Goal: Task Accomplishment & Management: Use online tool/utility

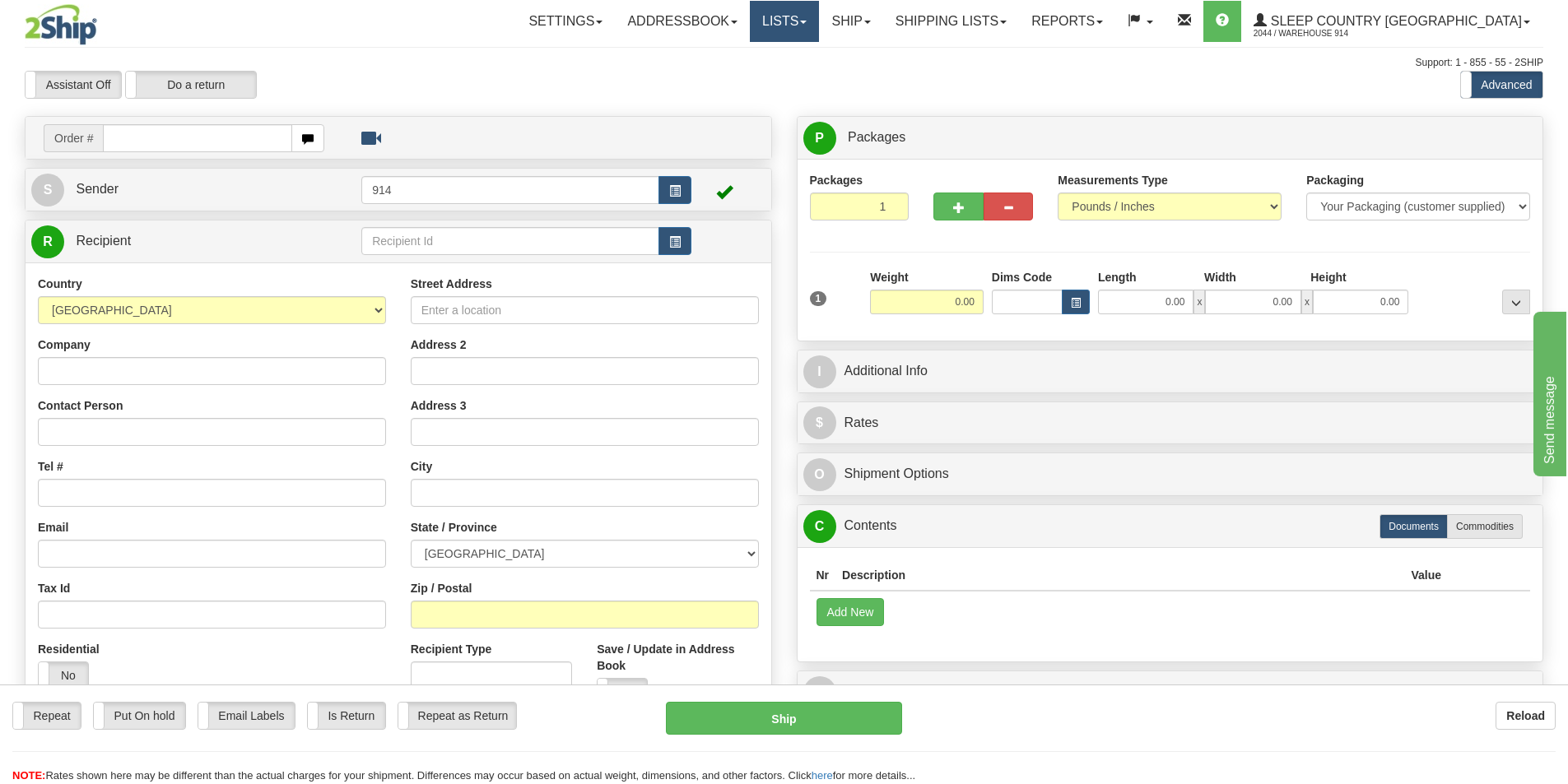
click at [819, 18] on link "Lists" at bounding box center [784, 21] width 69 height 41
click at [883, 15] on link "Ship" at bounding box center [851, 21] width 64 height 41
click at [883, 65] on link "Ship Screen" at bounding box center [808, 58] width 149 height 22
click at [907, 65] on div "Support: 1 - 855 - 55 - 2SHIP" at bounding box center [784, 63] width 1519 height 14
click at [883, 20] on link "Ship" at bounding box center [851, 21] width 64 height 41
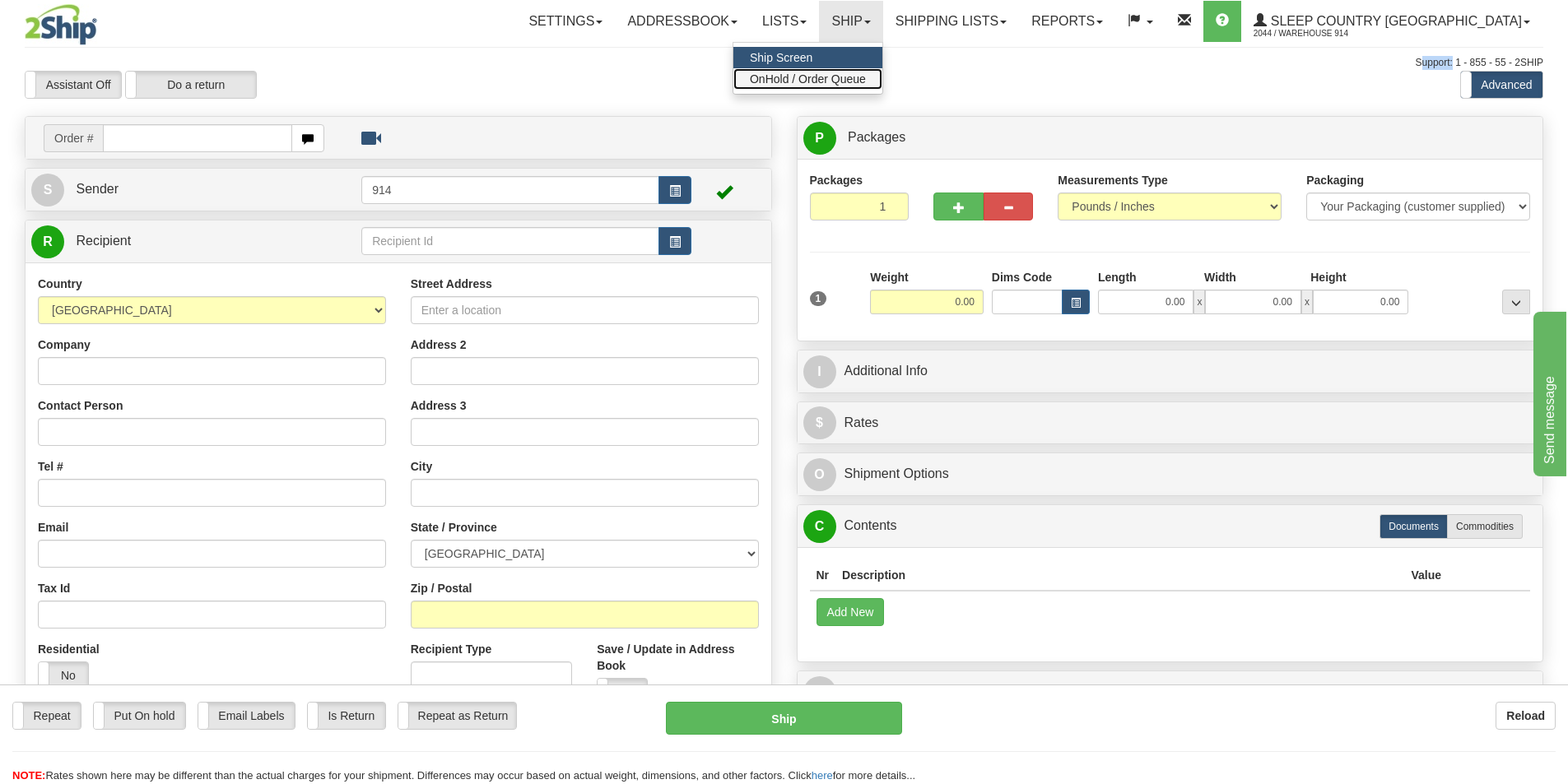
click at [866, 76] on span "OnHold / Order Queue" at bounding box center [808, 79] width 116 height 13
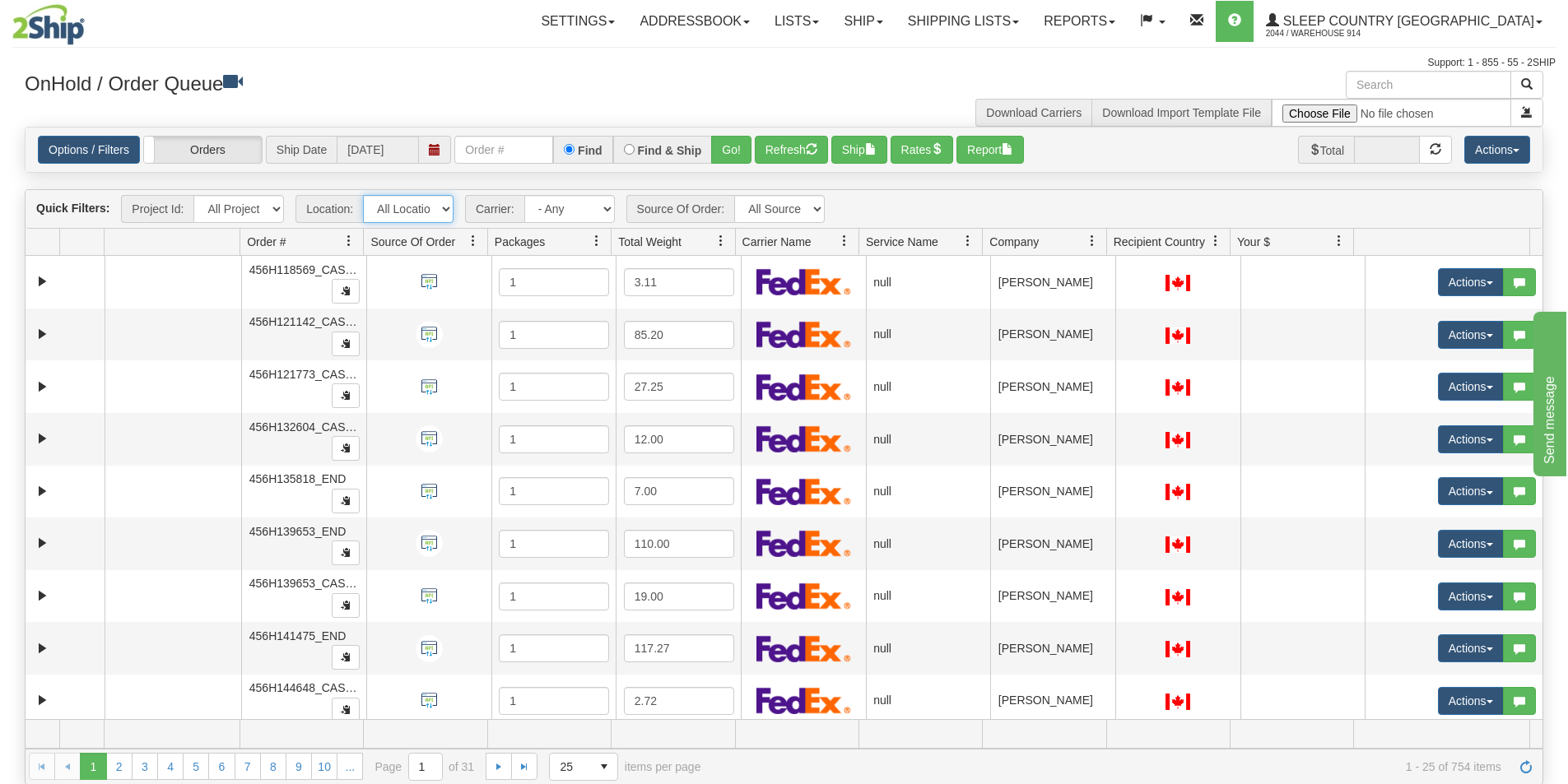
drag, startPoint x: 415, startPoint y: 200, endPoint x: 415, endPoint y: 209, distance: 9.0
click at [415, 200] on select "All Locations 914 9009 [GEOGRAPHIC_DATA] SLE BEDDN ZINUC" at bounding box center [408, 209] width 91 height 28
select select "7603"
click at [363, 195] on select "All Locations 914 9009 [GEOGRAPHIC_DATA] SLE BEDDN ZINUC" at bounding box center [408, 209] width 91 height 28
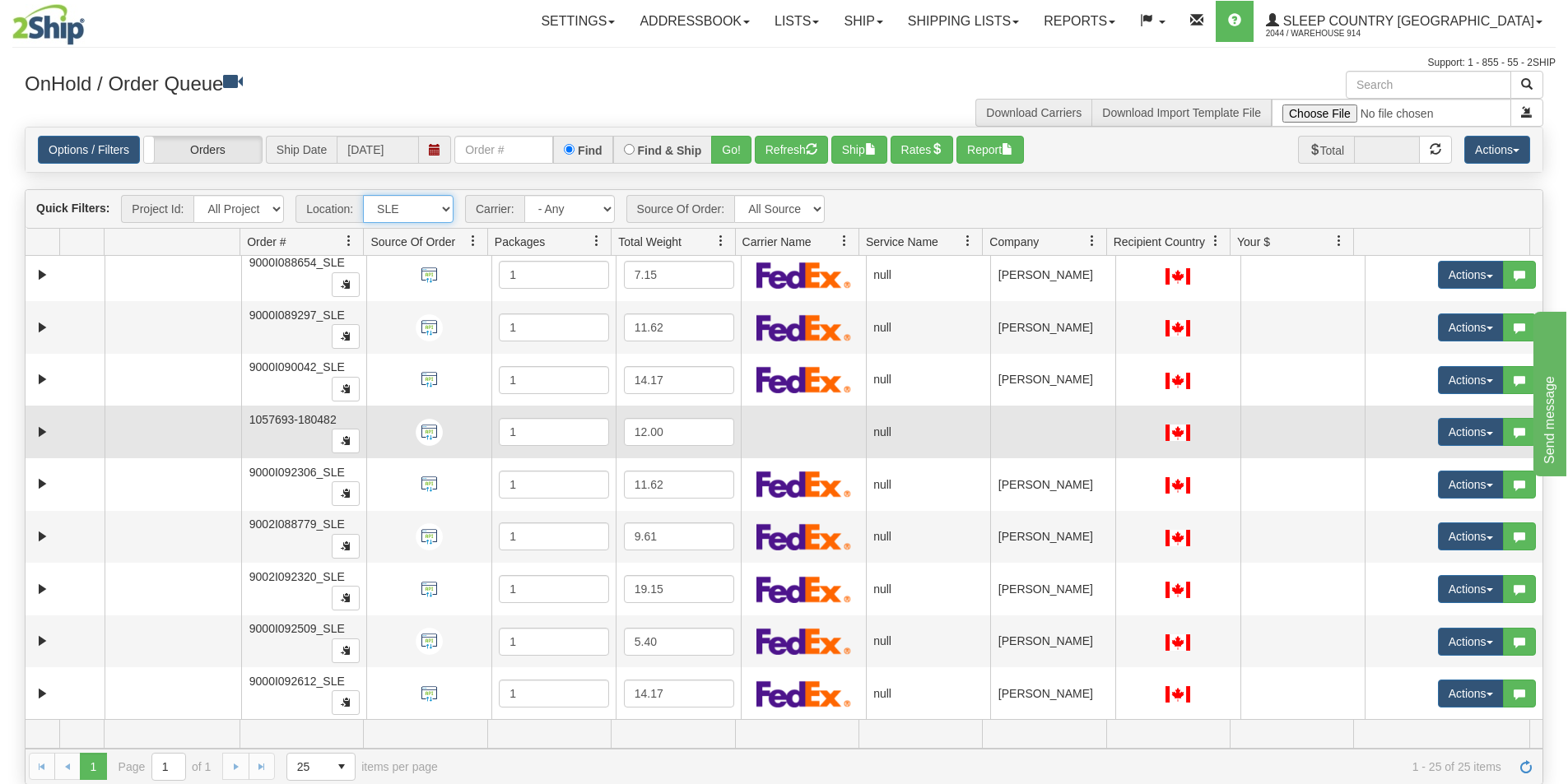
scroll to position [845, 0]
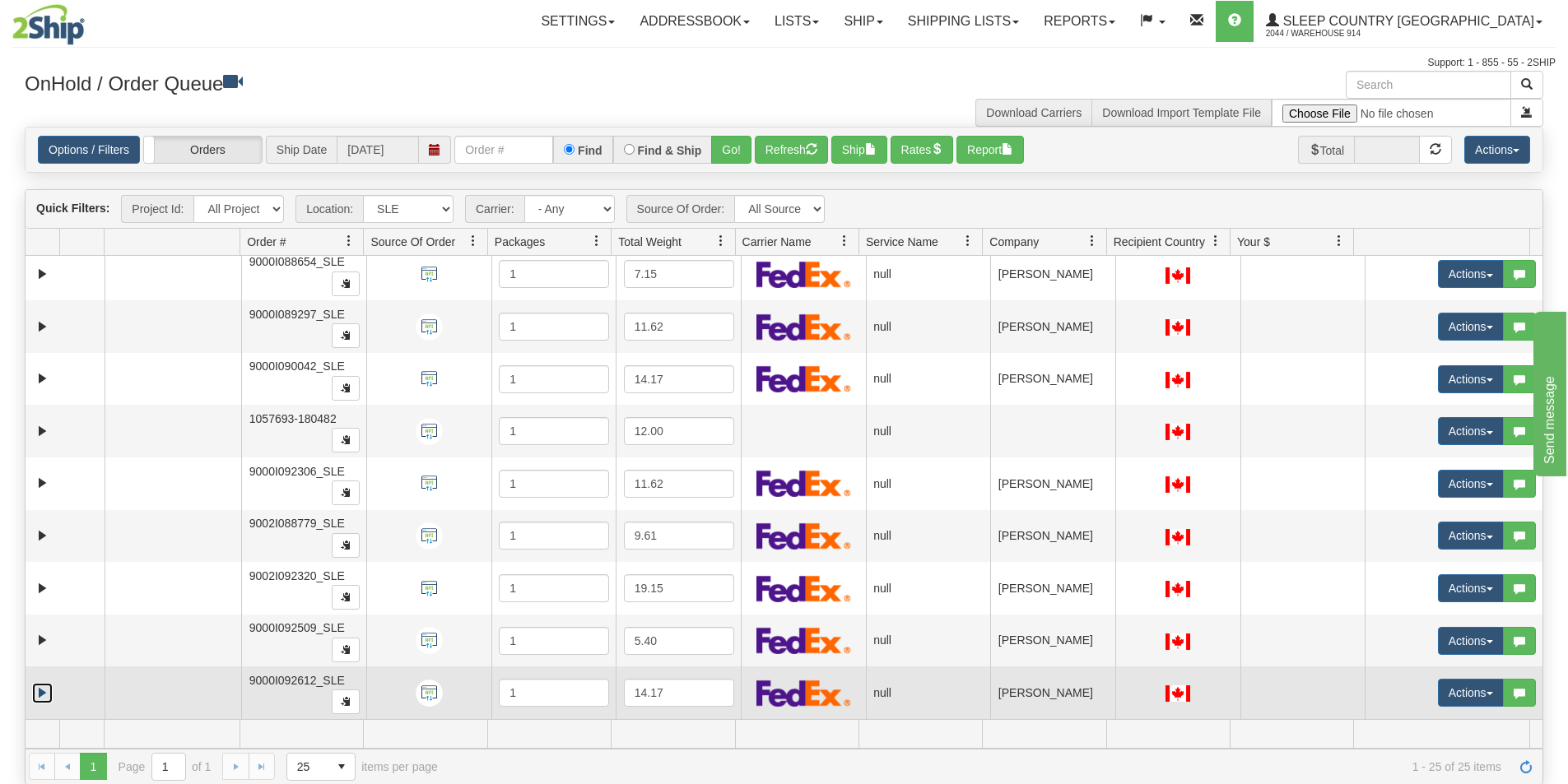
click at [37, 691] on link "Expand" at bounding box center [42, 693] width 21 height 21
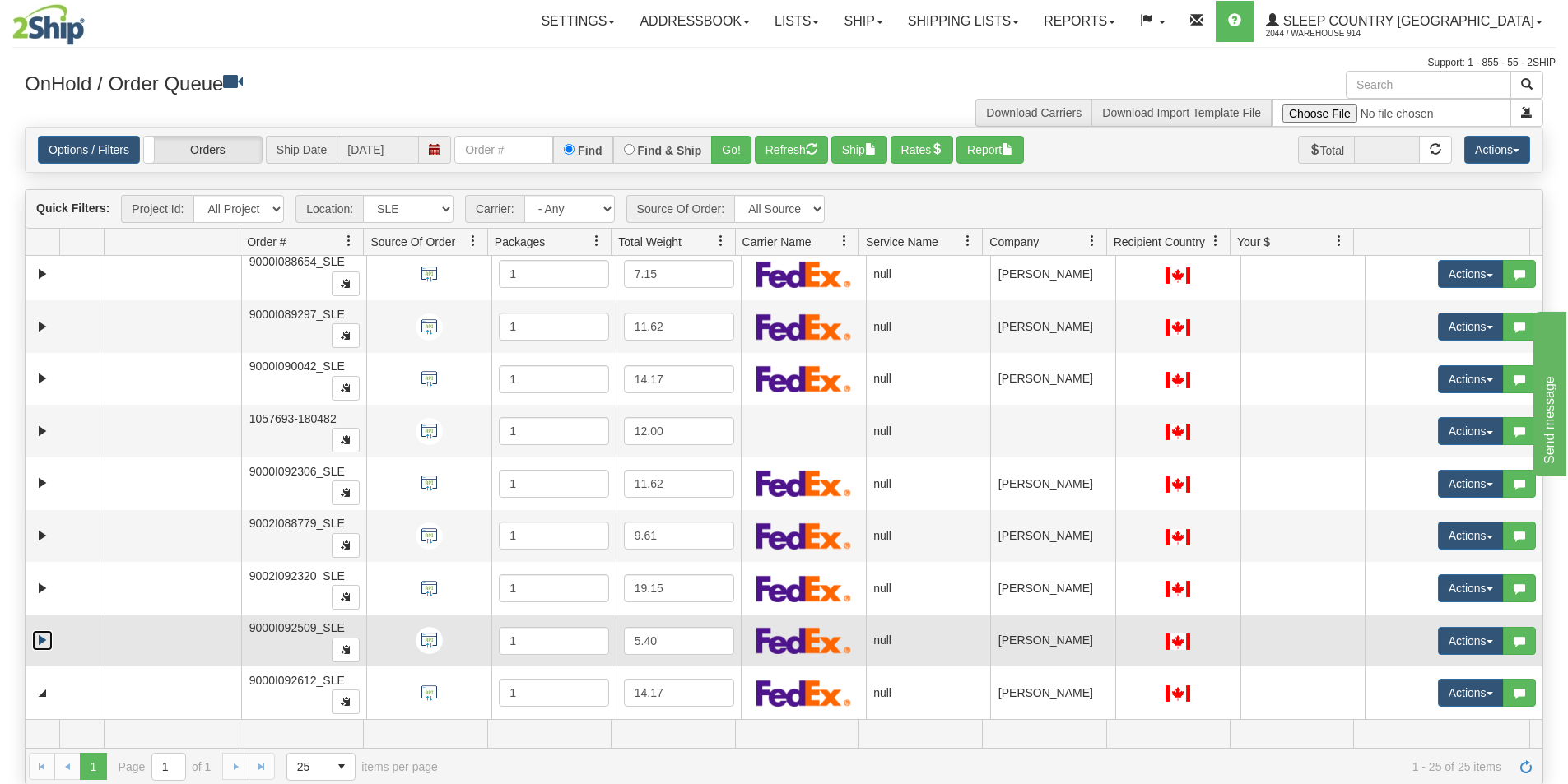
click at [35, 633] on link "Expand" at bounding box center [42, 640] width 21 height 21
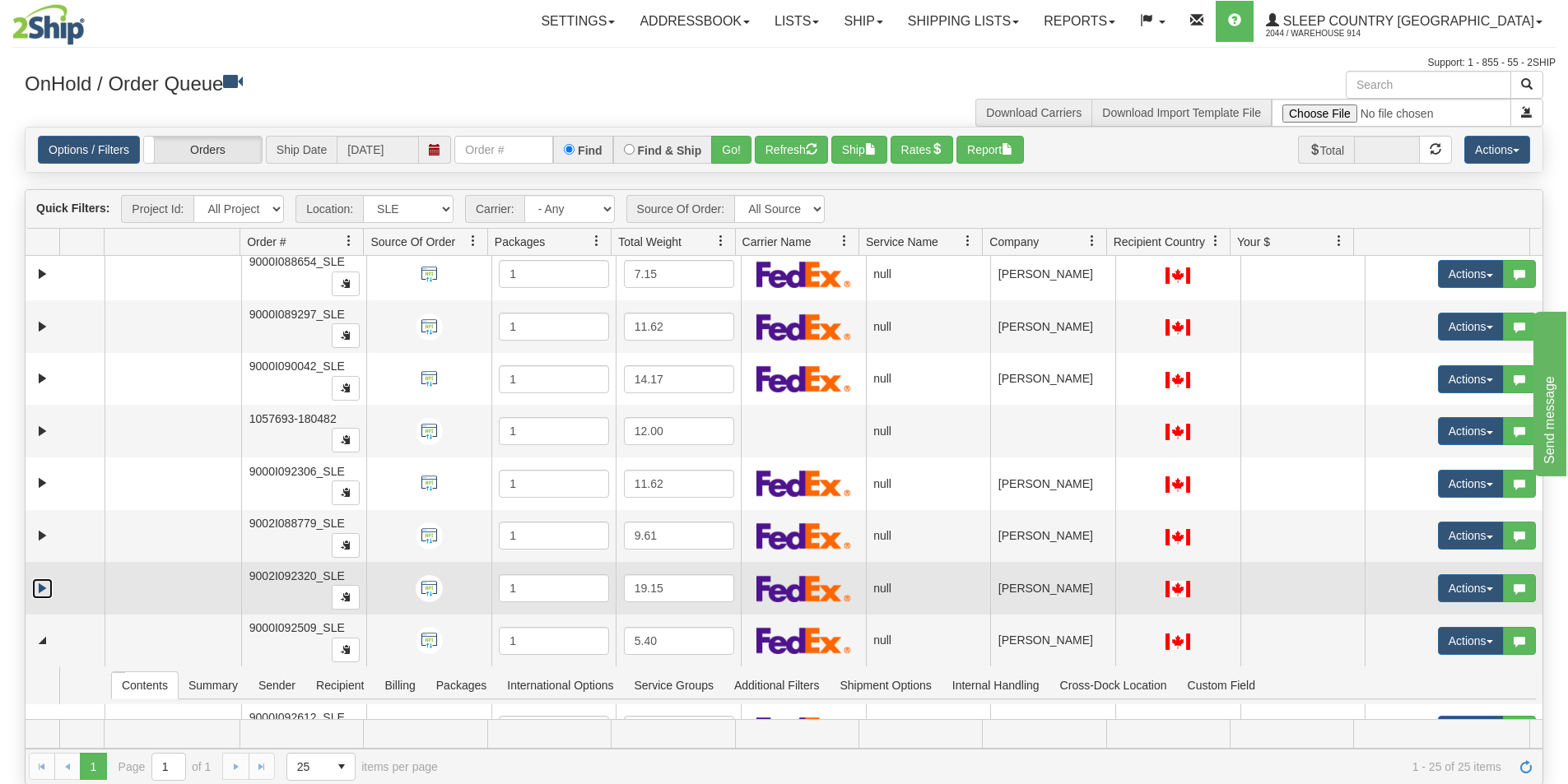
click at [42, 598] on link "Expand" at bounding box center [42, 589] width 21 height 21
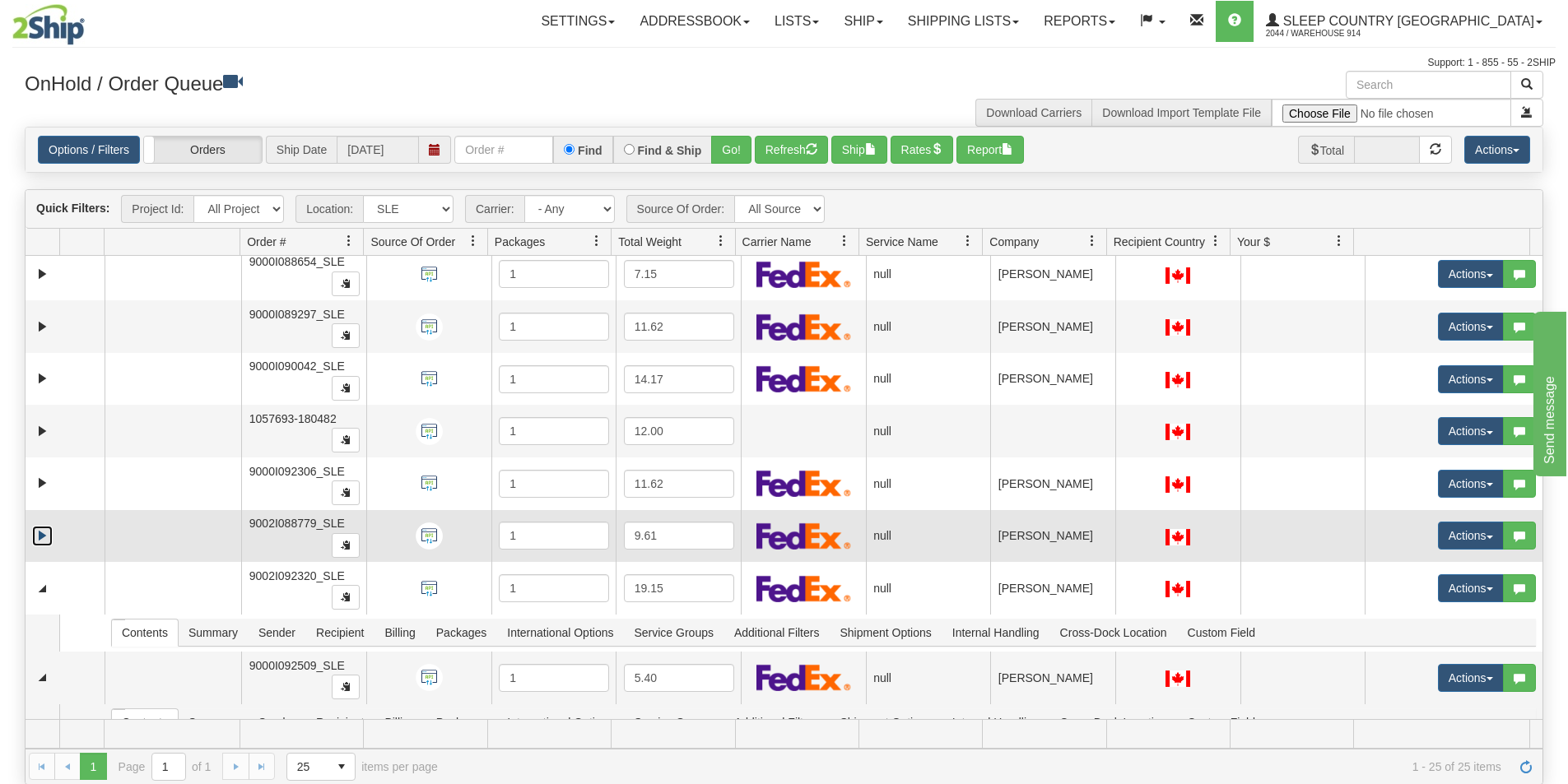
click at [43, 534] on link "Expand" at bounding box center [42, 536] width 21 height 21
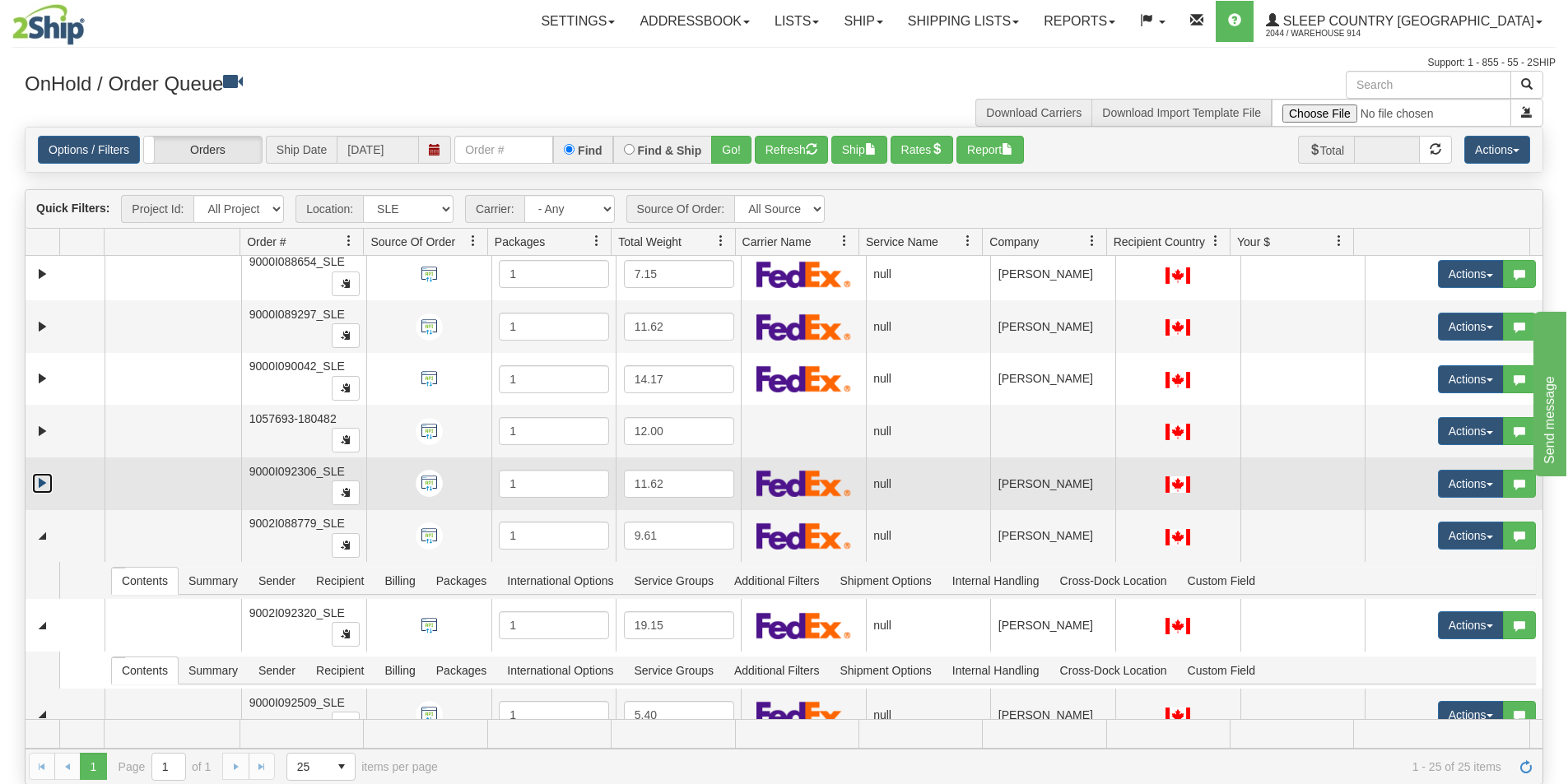
click at [41, 484] on link "Expand" at bounding box center [42, 483] width 21 height 21
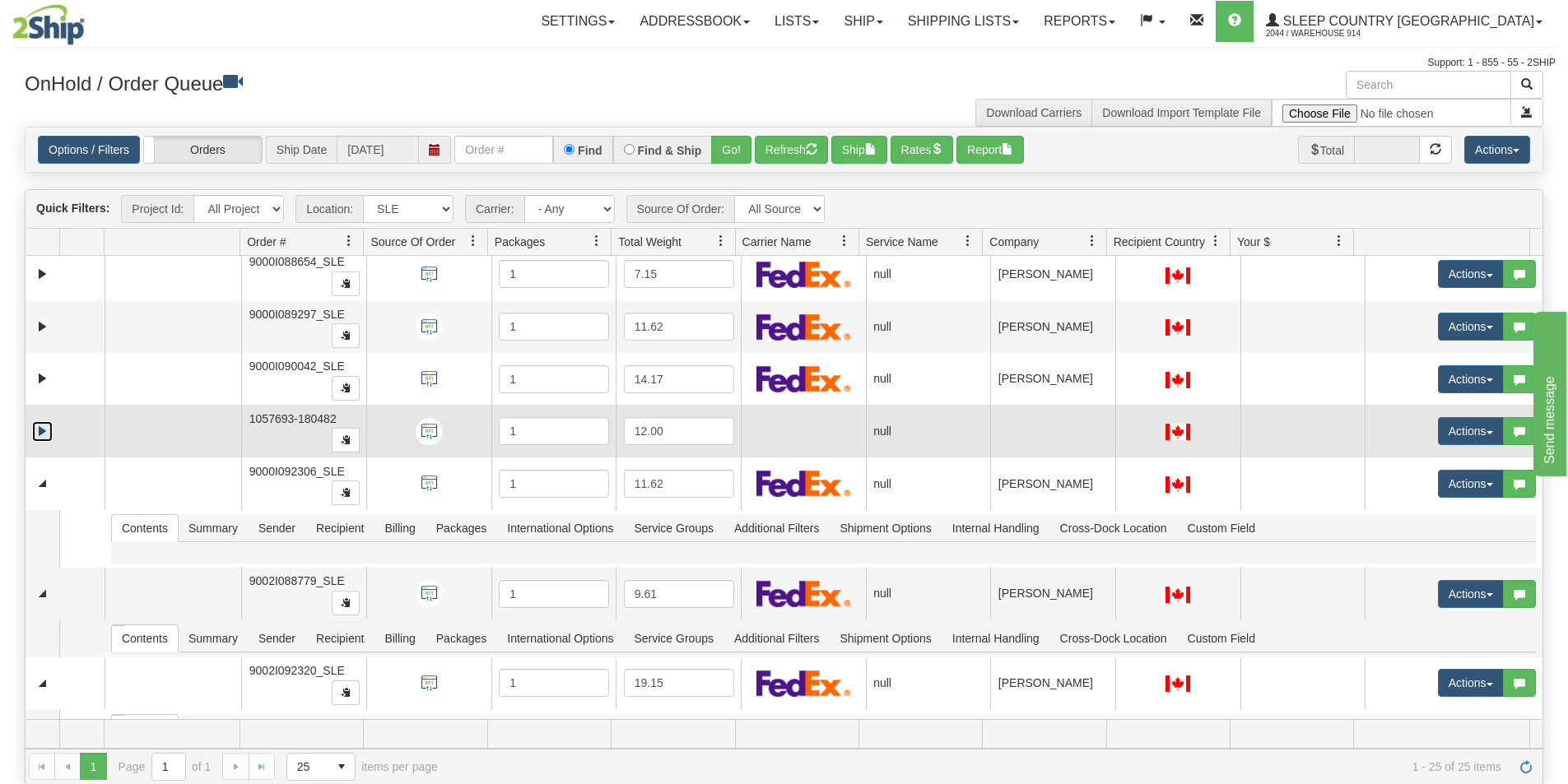
click at [40, 430] on link "Expand" at bounding box center [42, 432] width 21 height 21
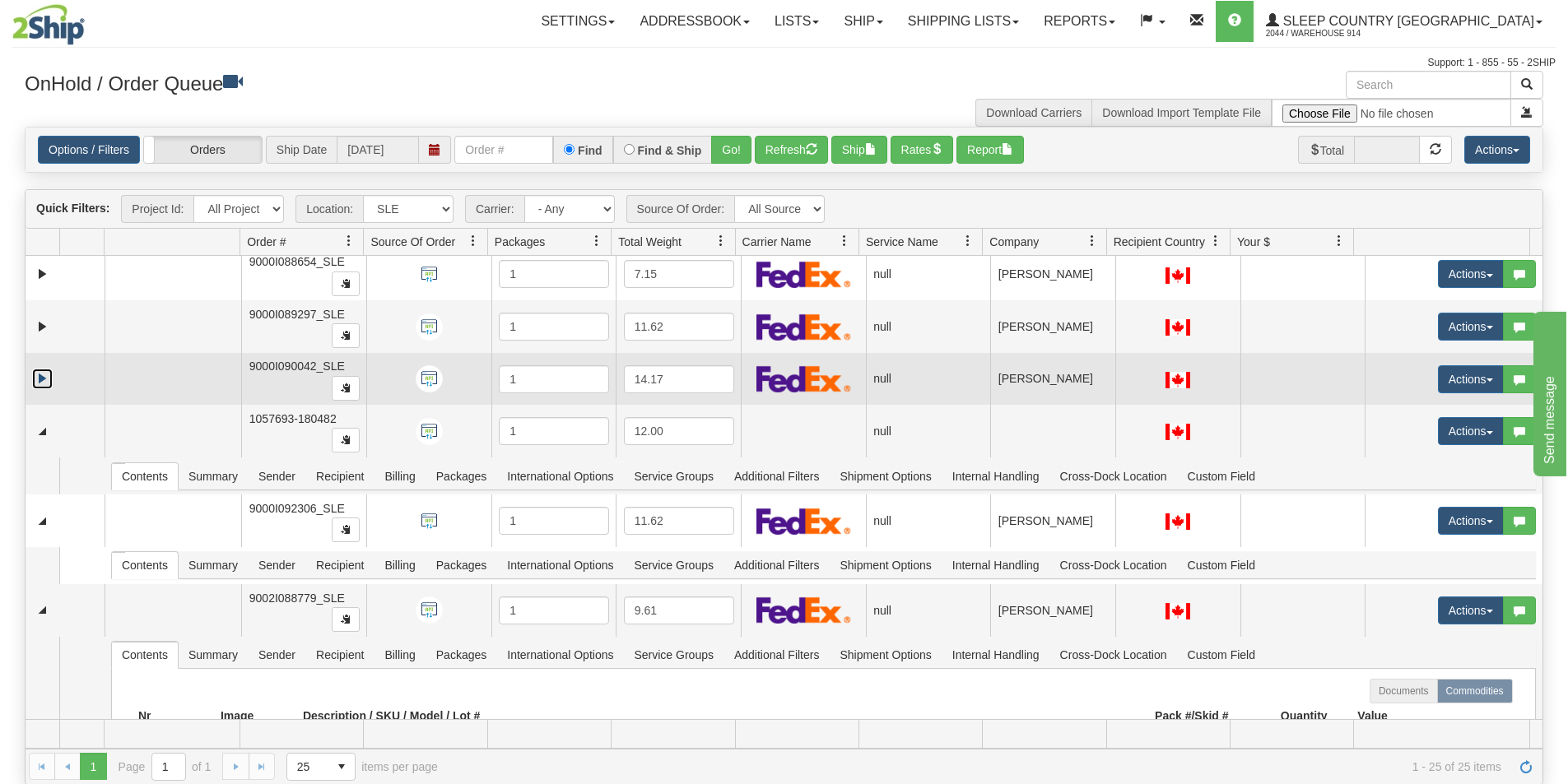
click at [44, 382] on link "Expand" at bounding box center [42, 379] width 21 height 21
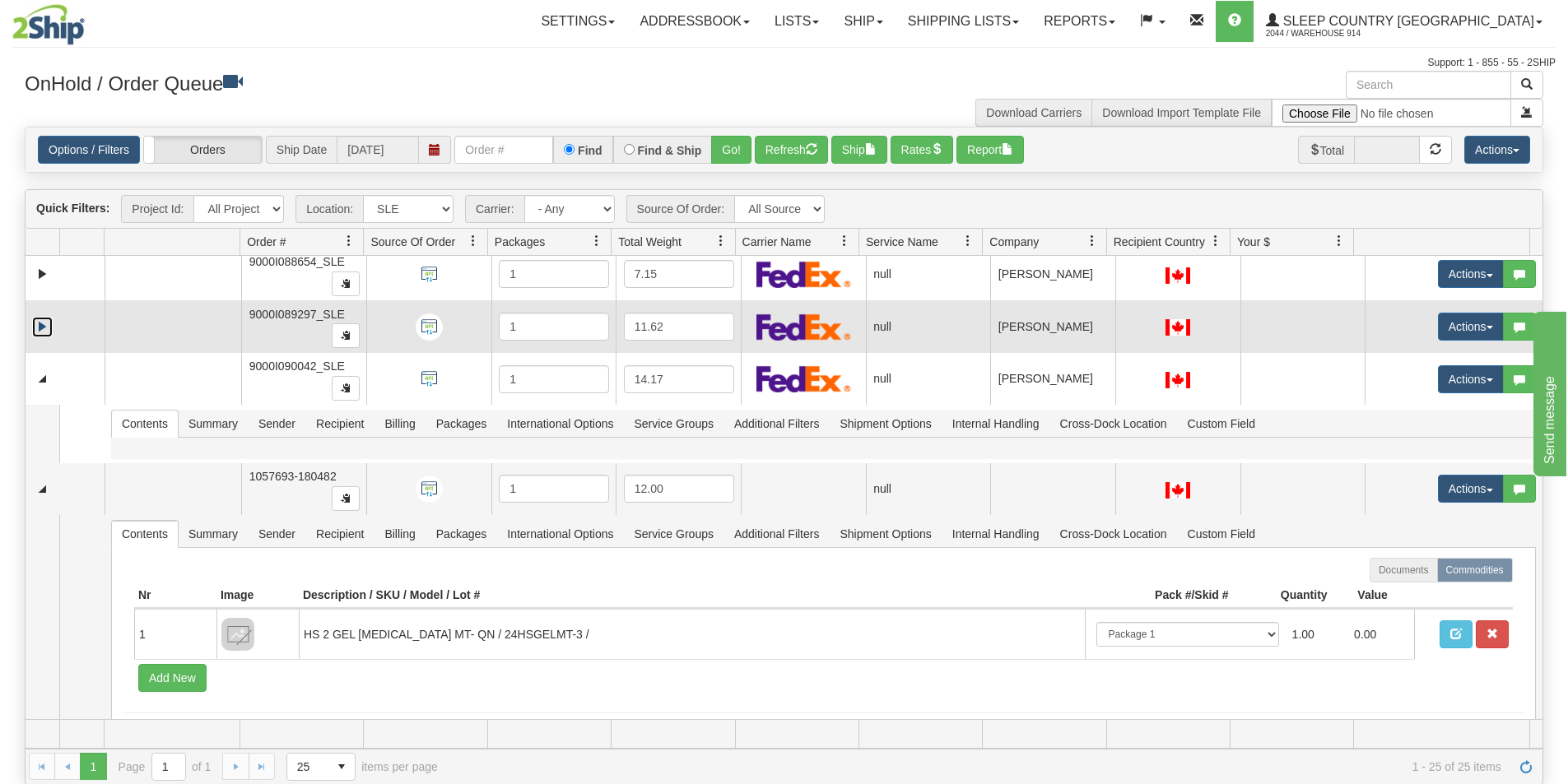
click at [48, 330] on link "Expand" at bounding box center [42, 327] width 21 height 21
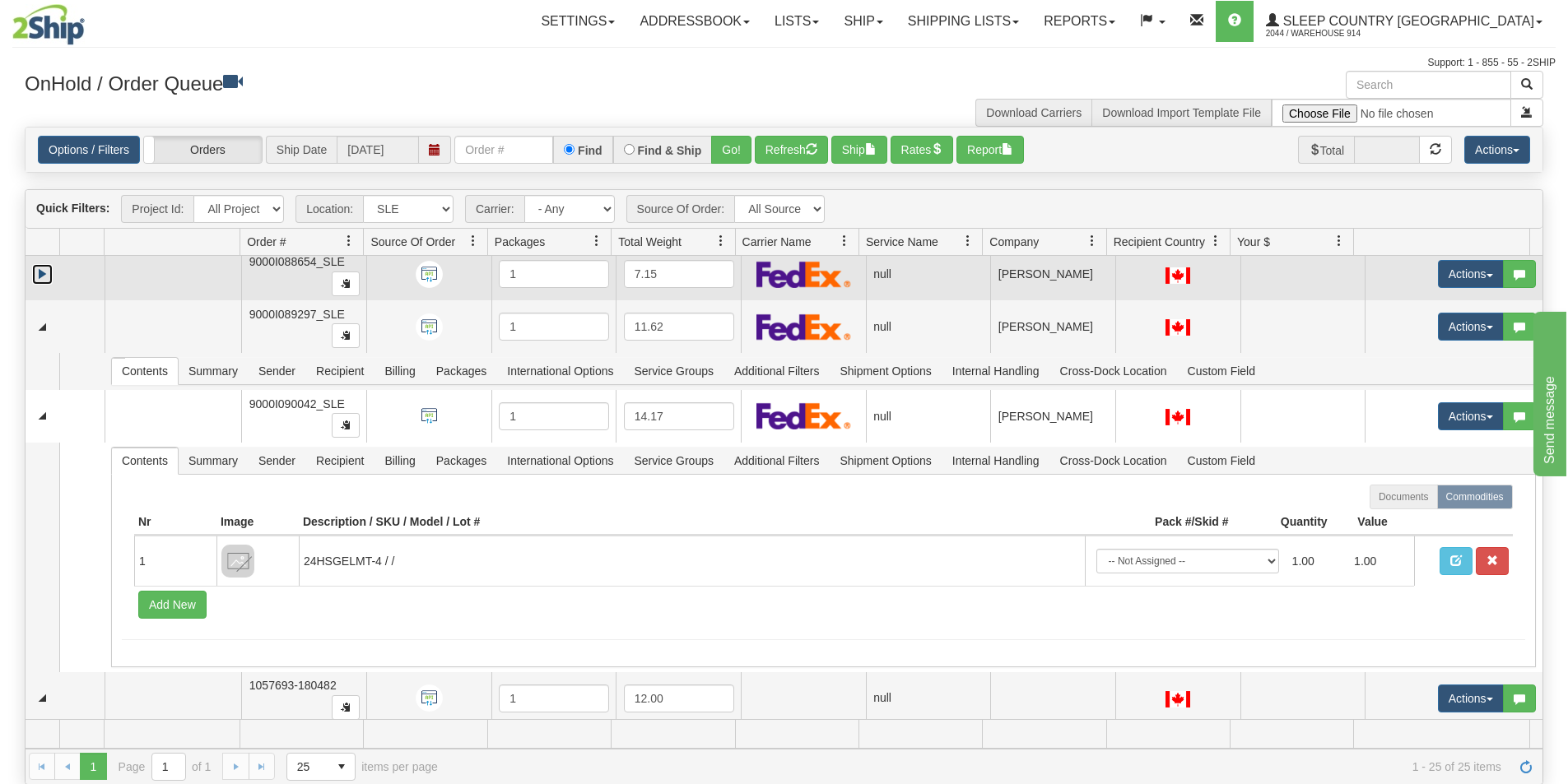
click at [43, 274] on link "Expand" at bounding box center [42, 274] width 21 height 21
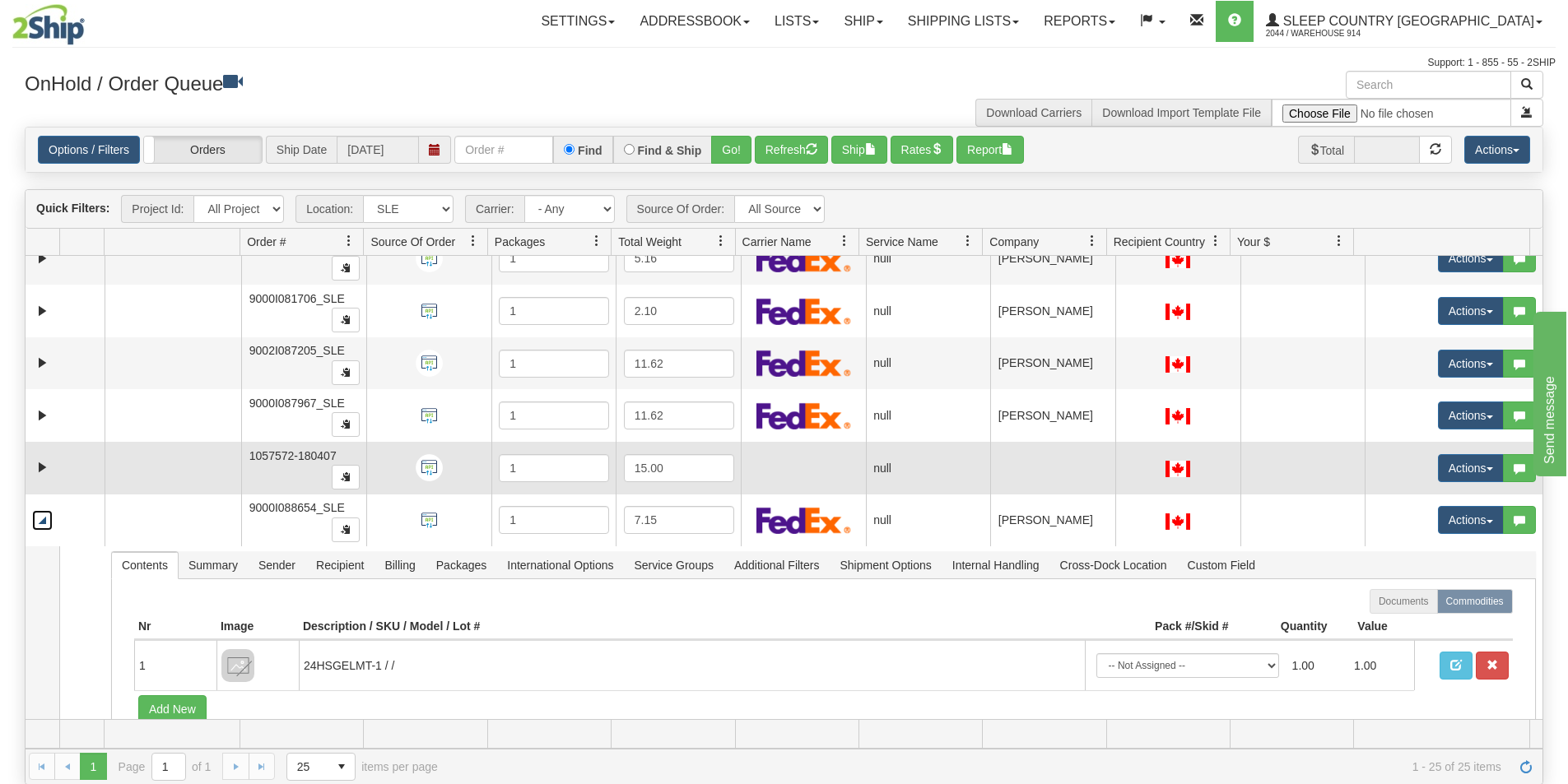
scroll to position [598, 0]
click at [40, 467] on link "Expand" at bounding box center [42, 468] width 21 height 21
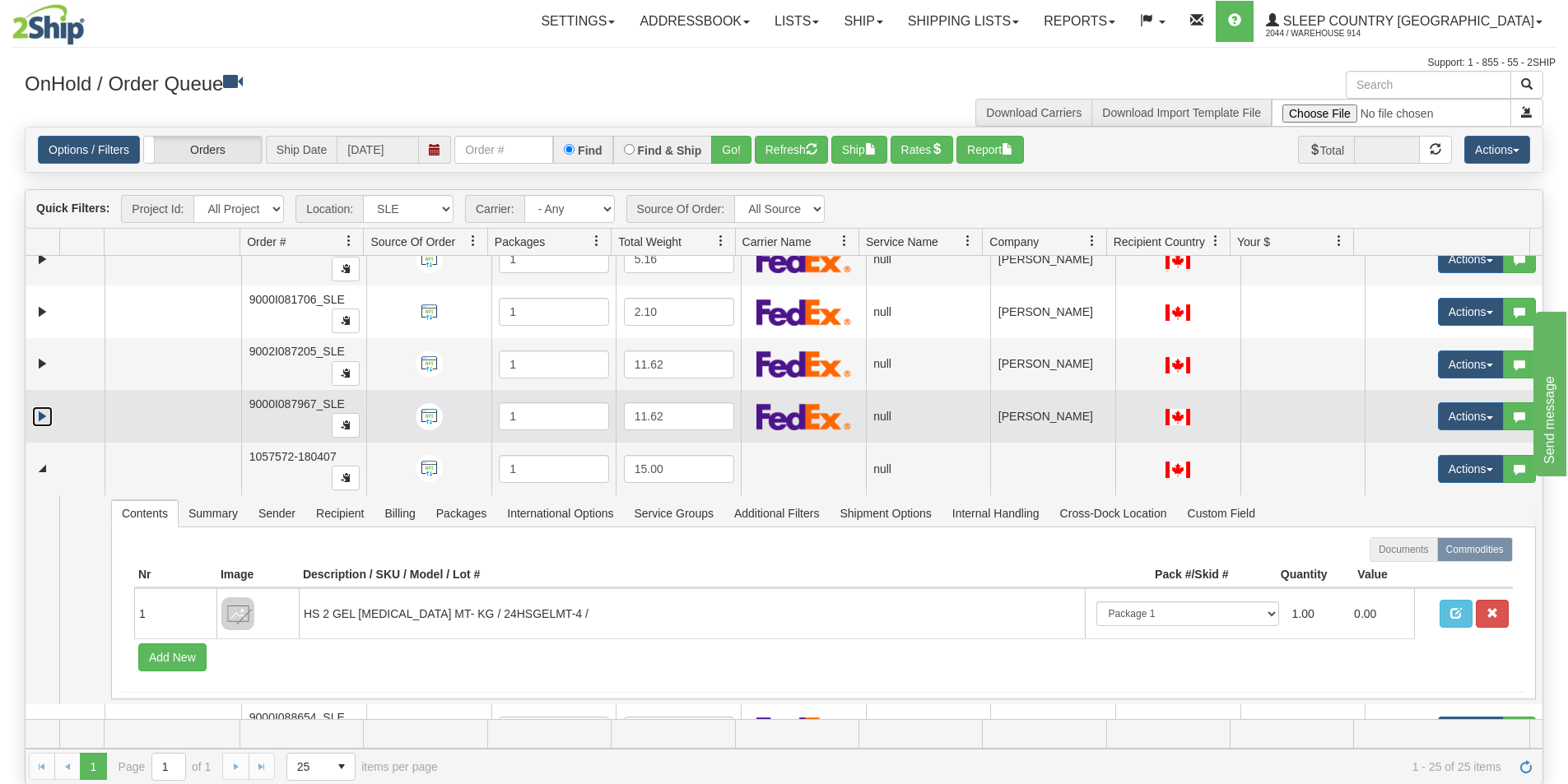
click at [40, 412] on link "Expand" at bounding box center [42, 416] width 21 height 21
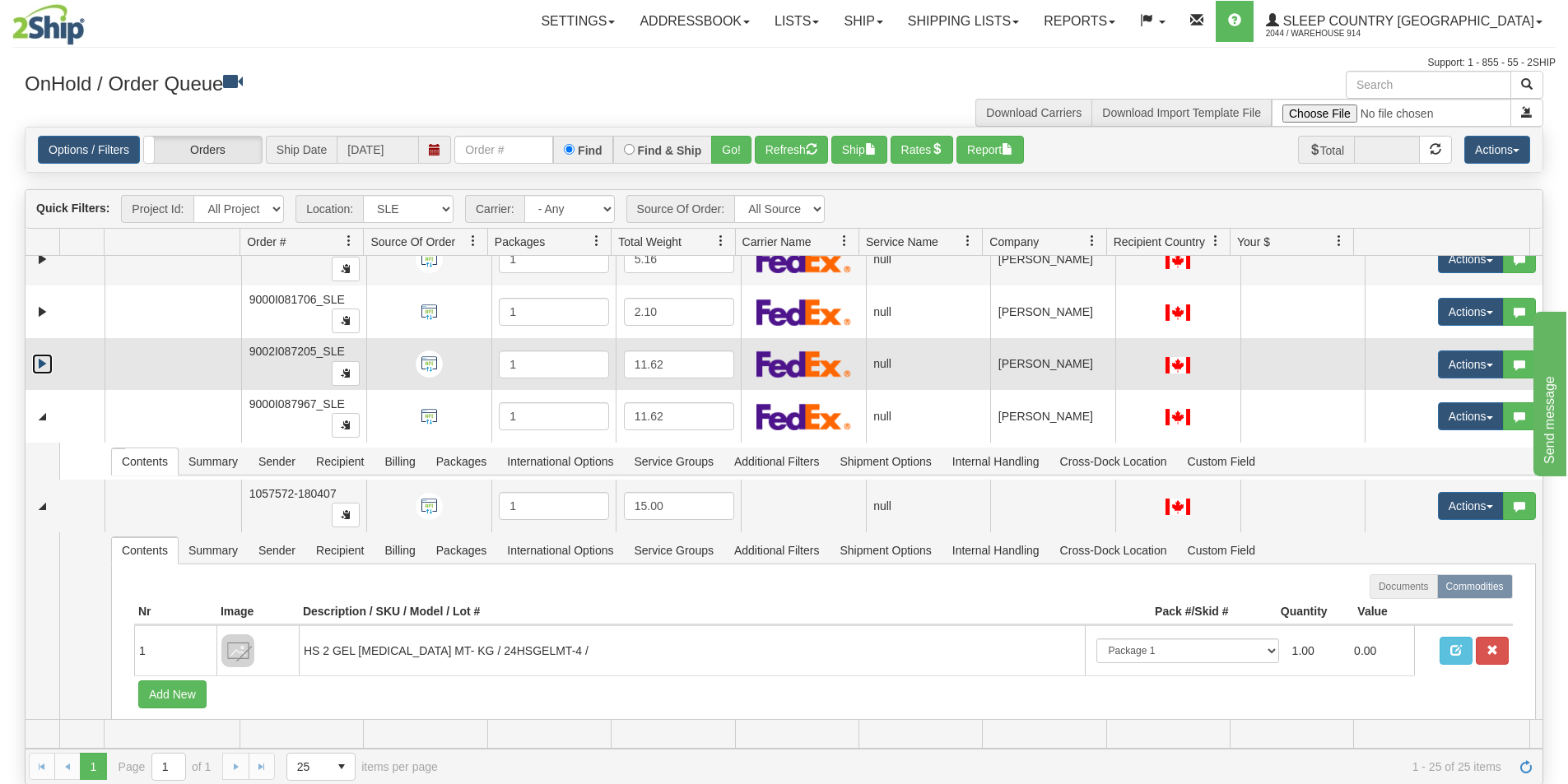
click at [42, 362] on link "Expand" at bounding box center [42, 363] width 21 height 21
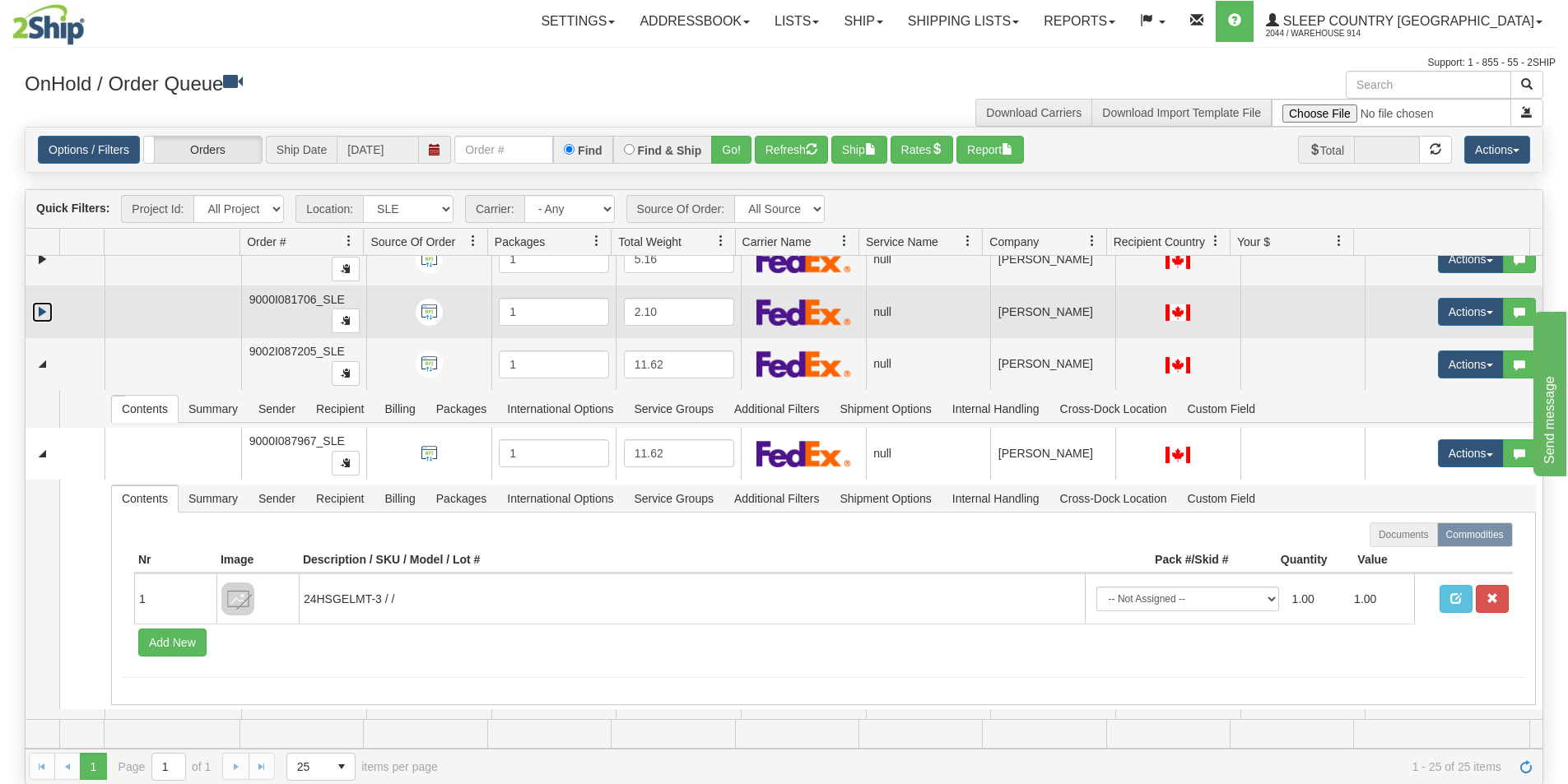
click at [46, 313] on link "Expand" at bounding box center [42, 312] width 21 height 21
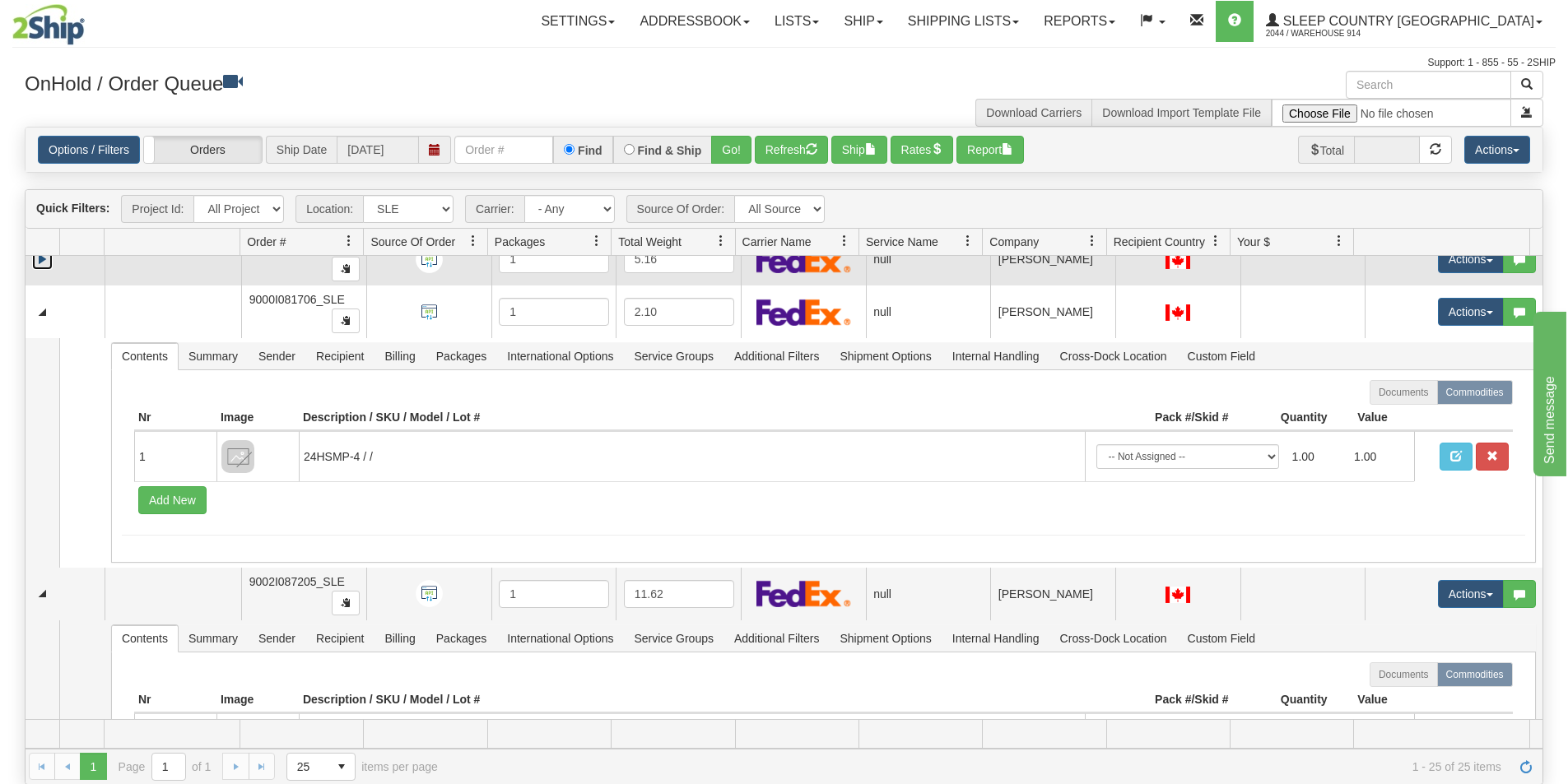
click at [43, 263] on link "Expand" at bounding box center [42, 259] width 21 height 21
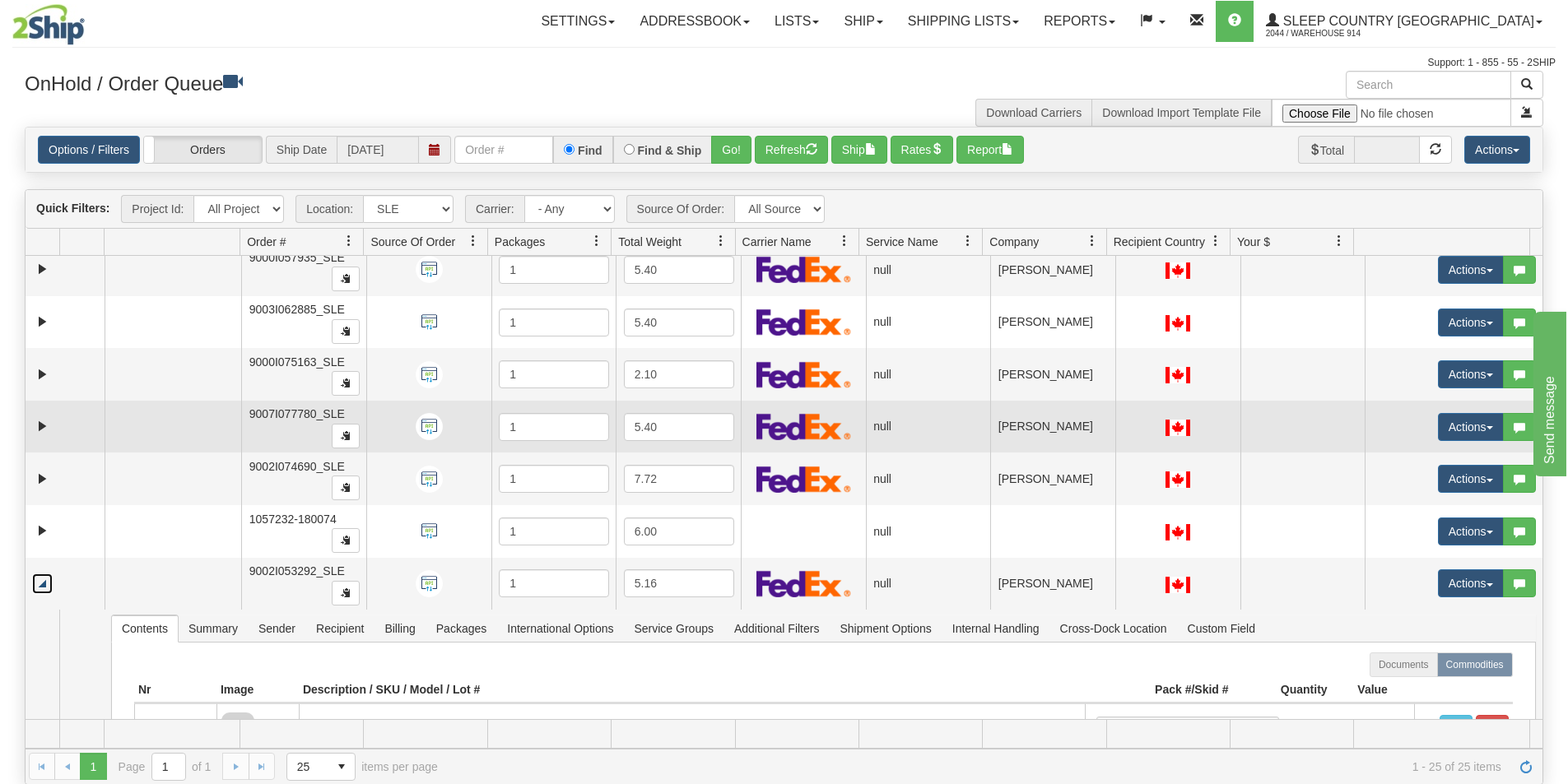
scroll to position [269, 0]
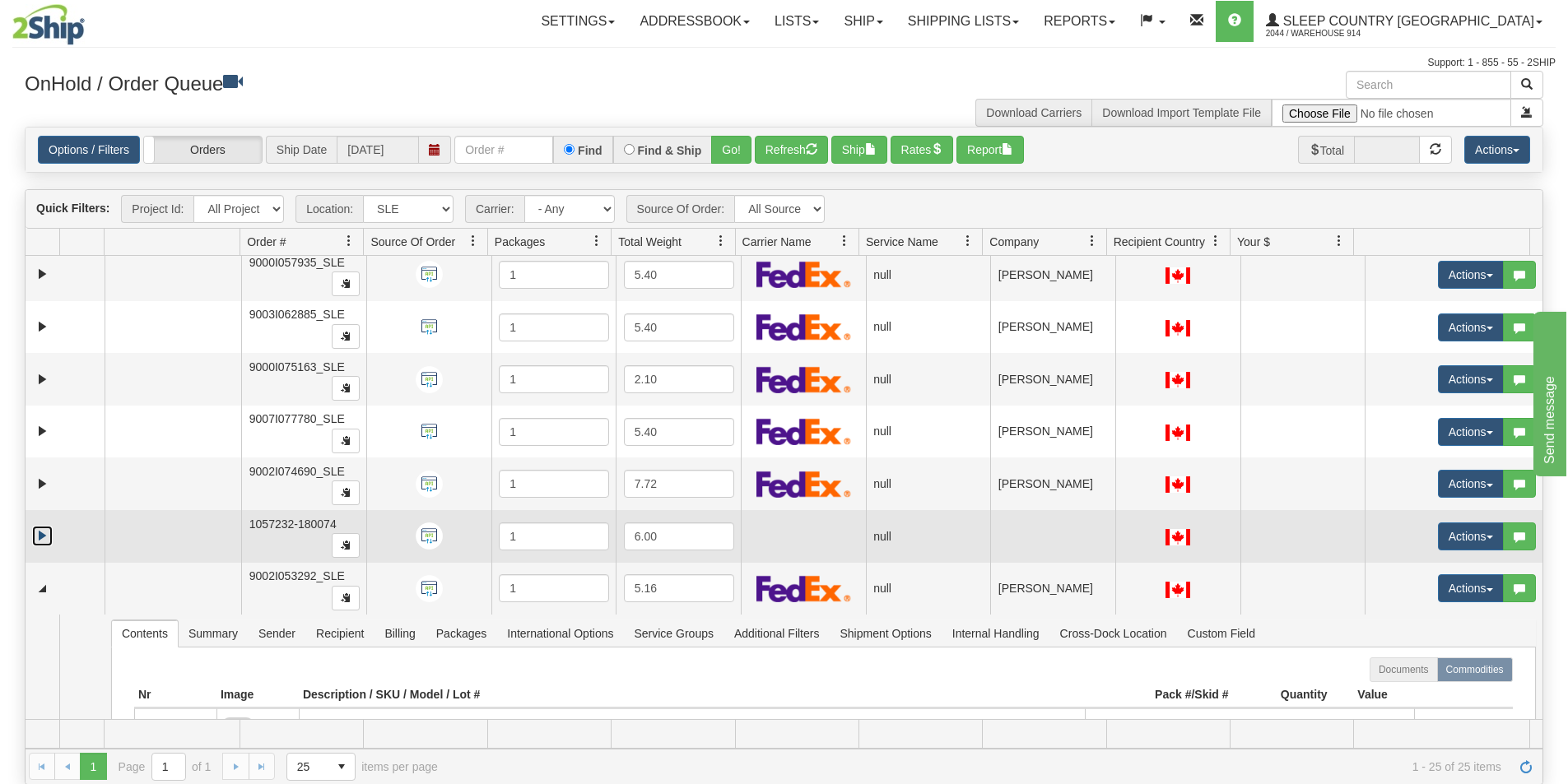
click at [42, 528] on link "Expand" at bounding box center [42, 536] width 21 height 21
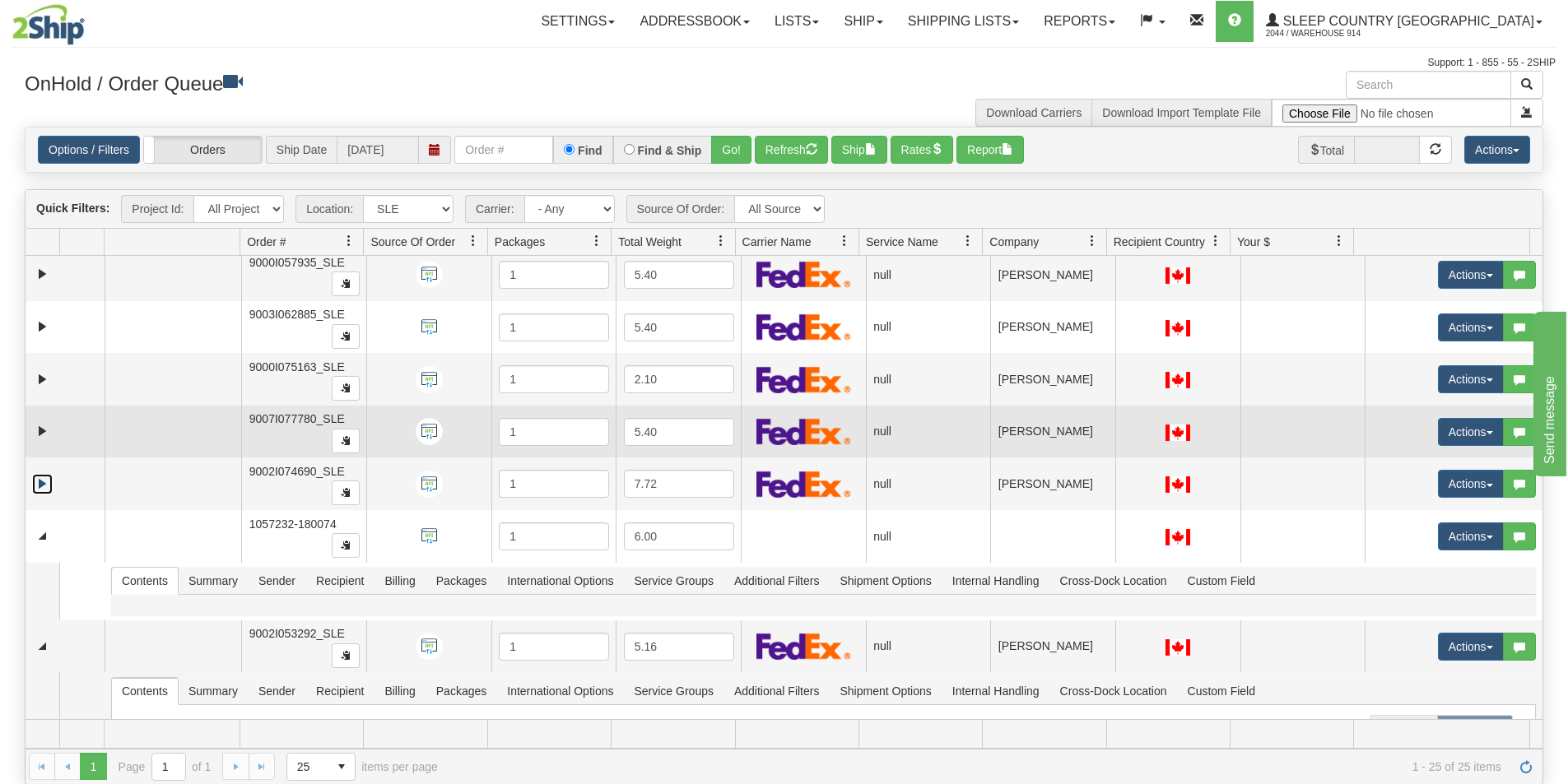
click at [39, 478] on link "Expand" at bounding box center [42, 484] width 21 height 21
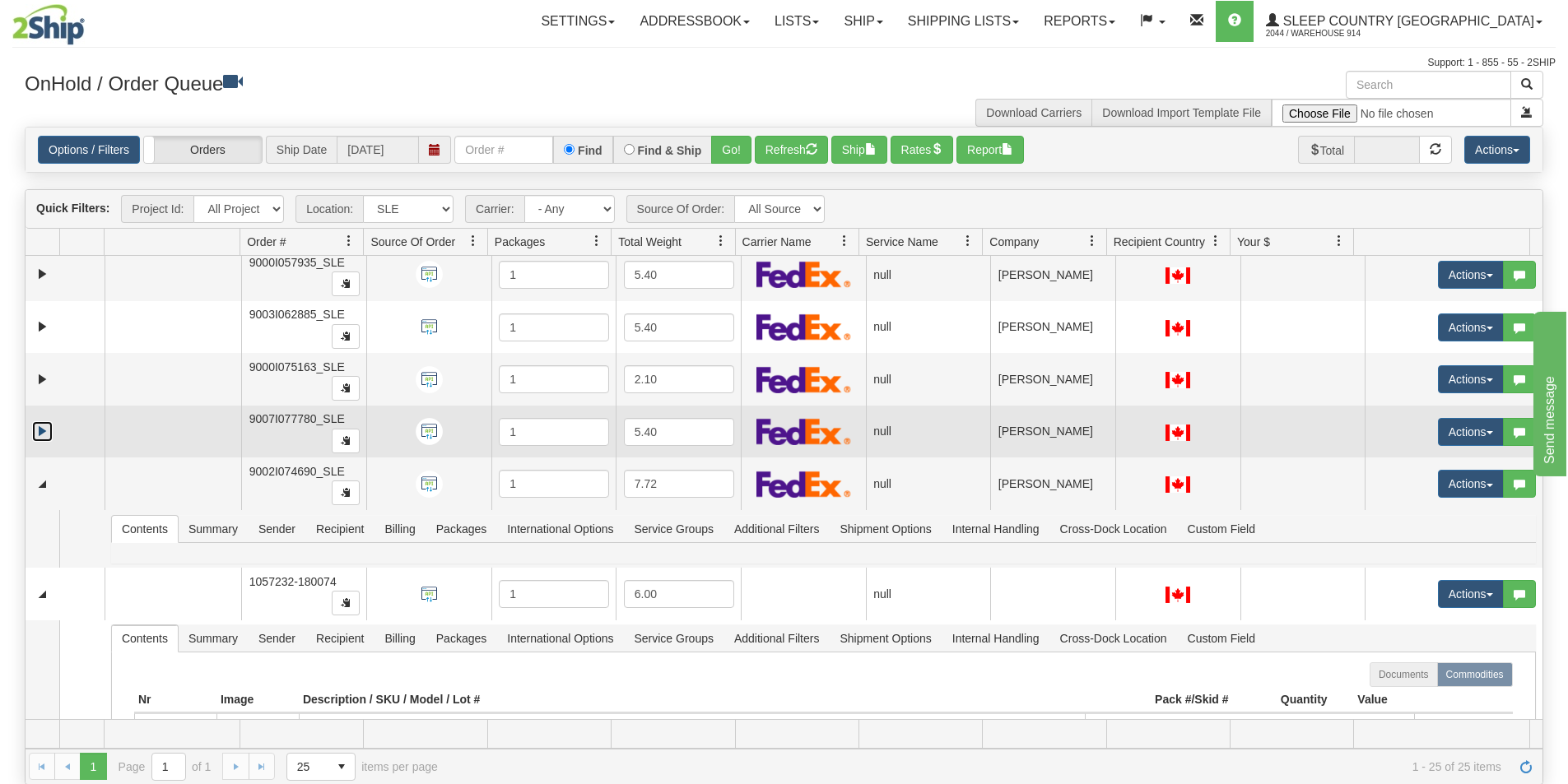
click at [39, 425] on link "Expand" at bounding box center [42, 432] width 21 height 21
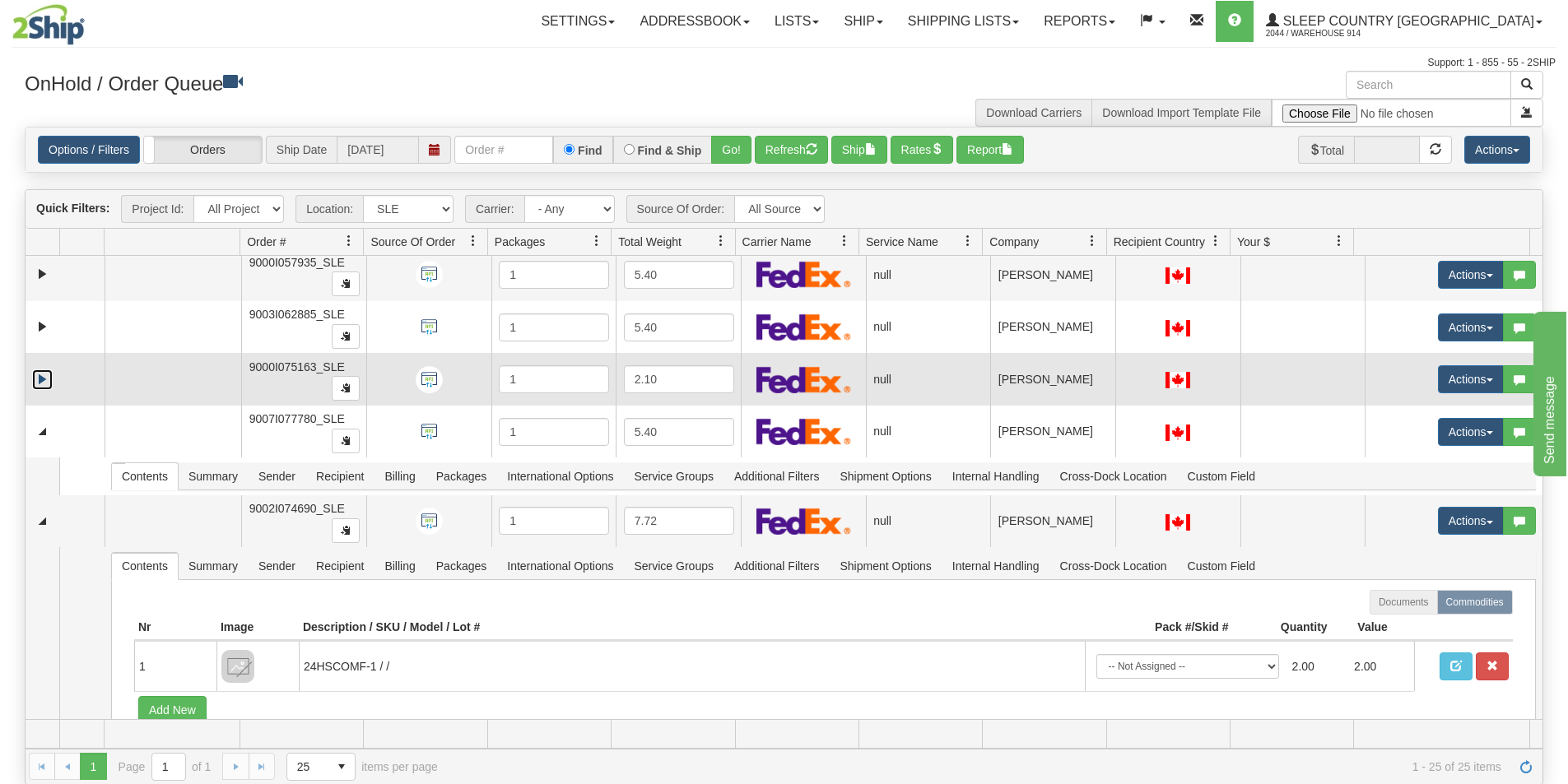
click at [40, 375] on link "Expand" at bounding box center [42, 380] width 21 height 21
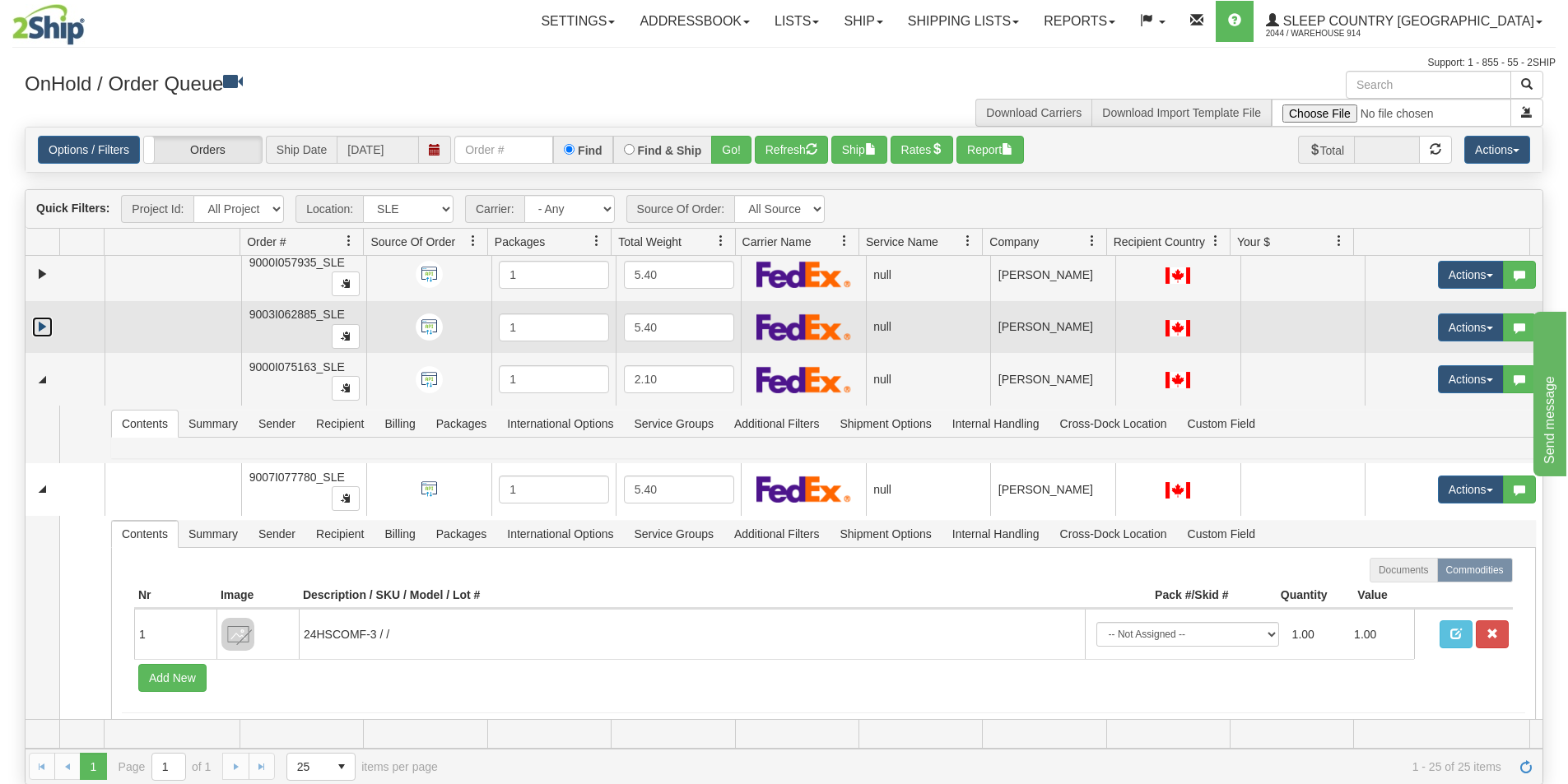
click at [43, 330] on link "Expand" at bounding box center [42, 327] width 21 height 21
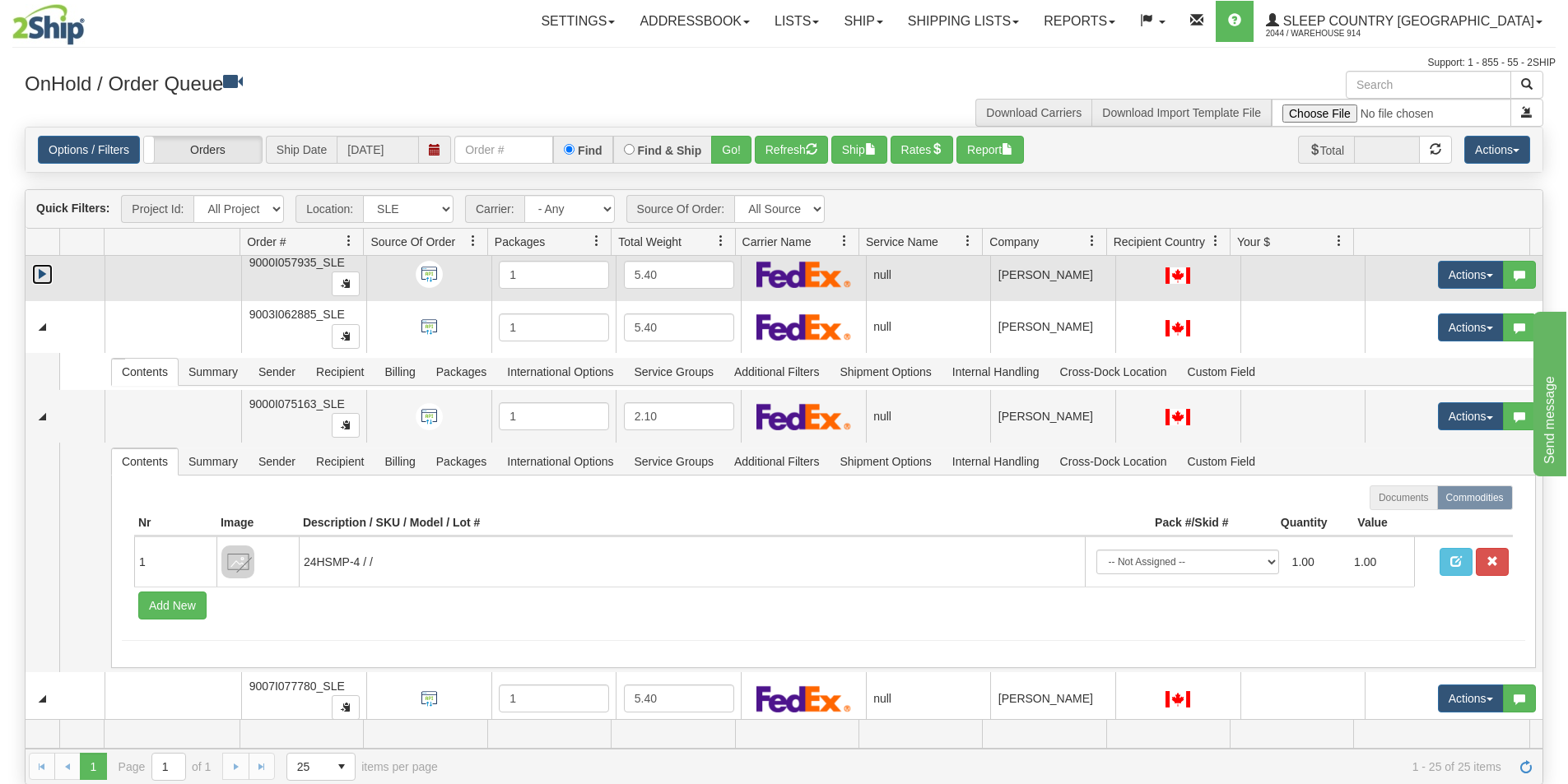
click at [44, 273] on link "Expand" at bounding box center [42, 274] width 21 height 21
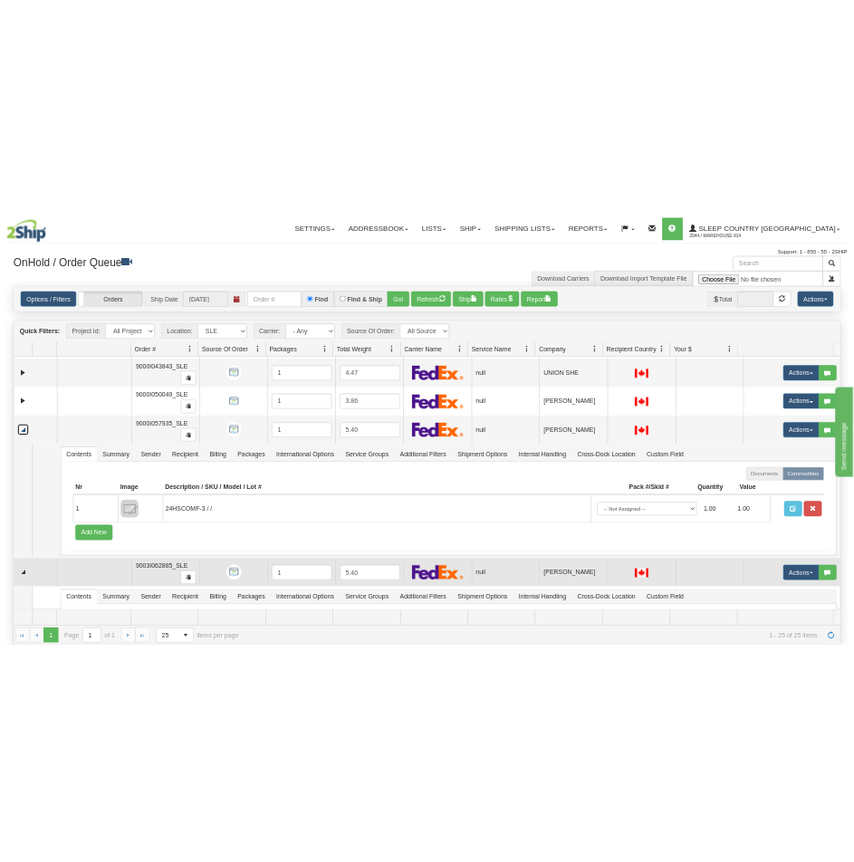
scroll to position [0, 0]
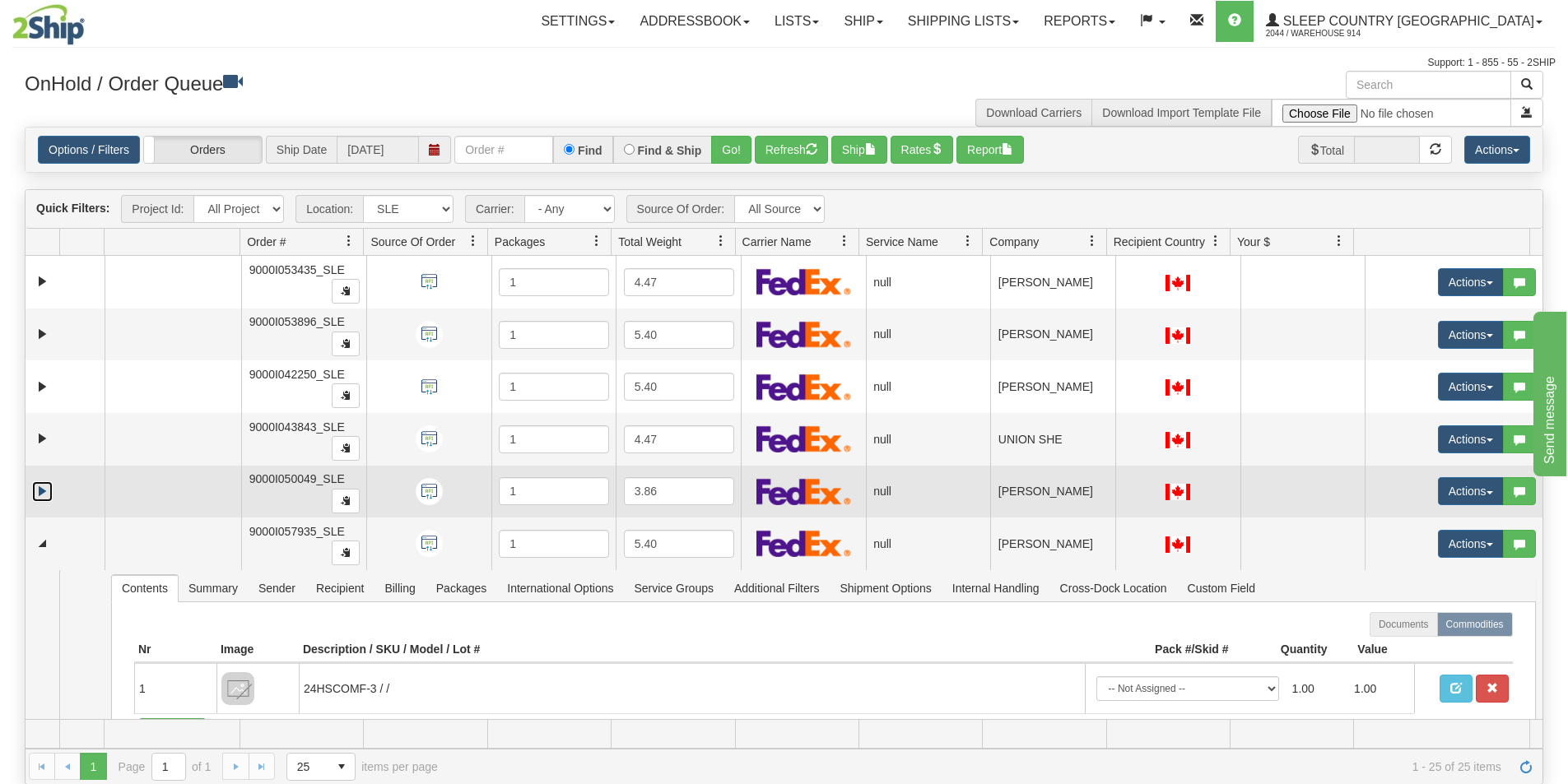
click at [47, 491] on link "Expand" at bounding box center [42, 491] width 21 height 21
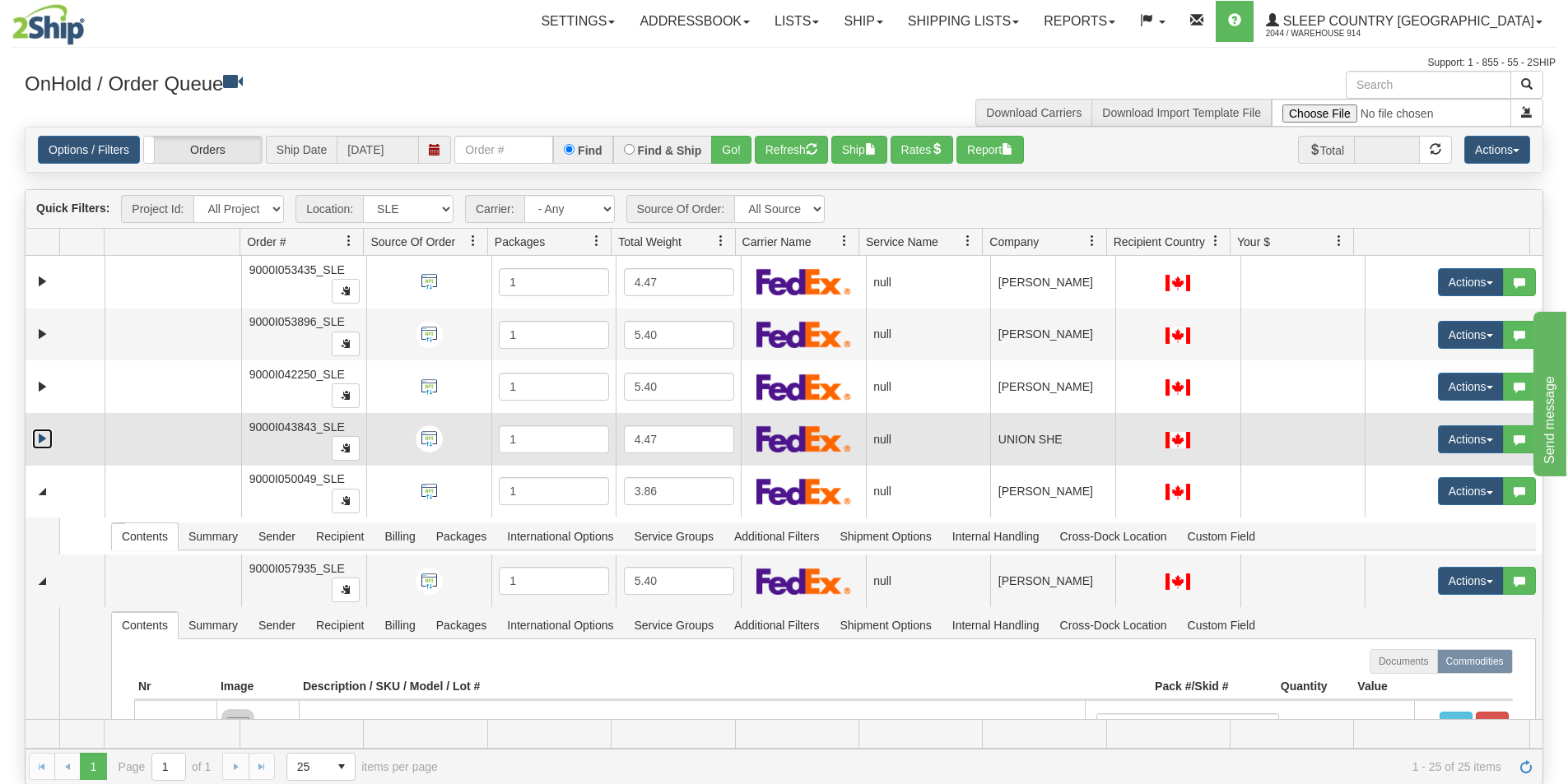
click at [40, 446] on link "Expand" at bounding box center [42, 439] width 21 height 21
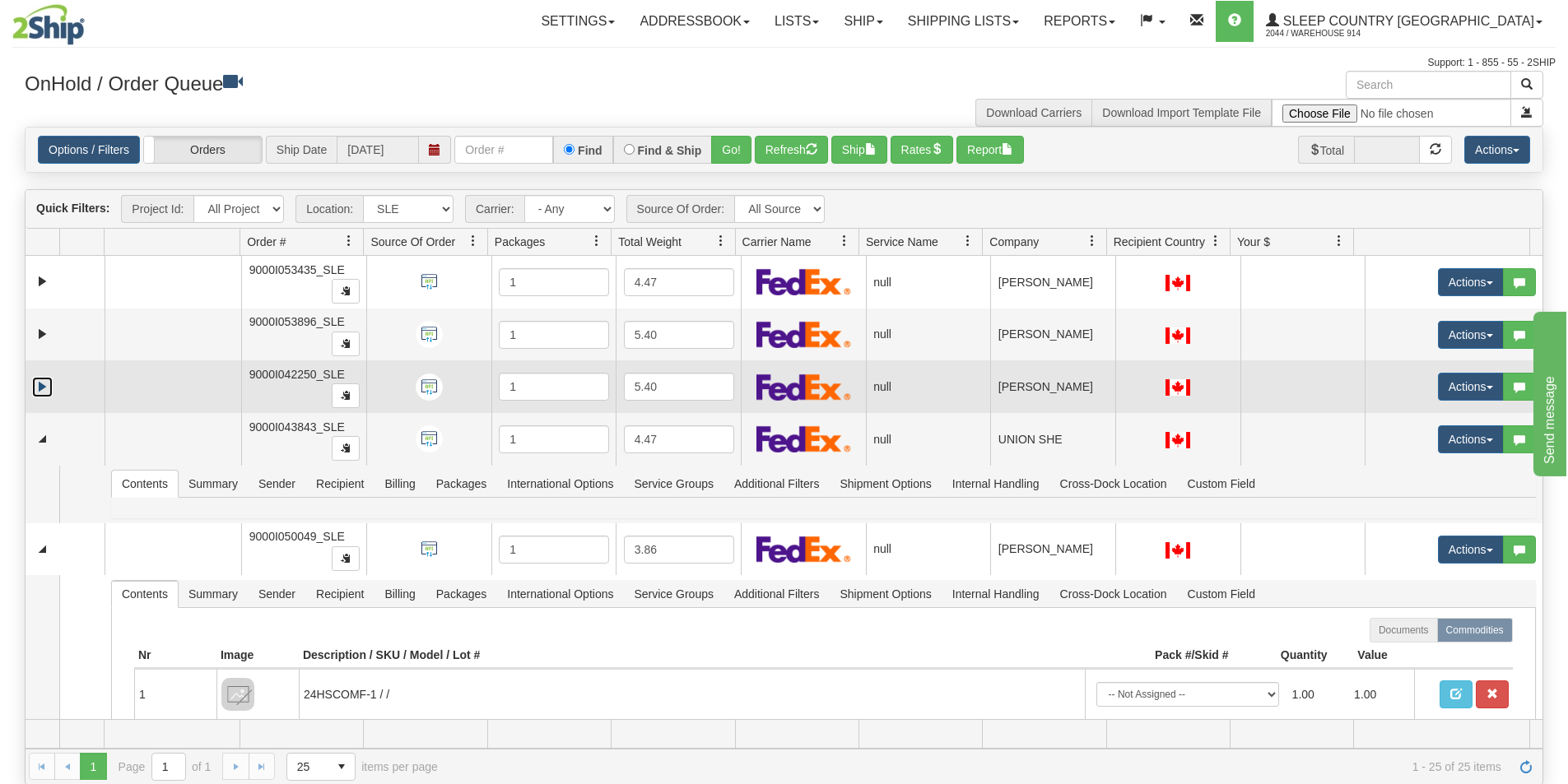
click at [42, 380] on link "Expand" at bounding box center [42, 387] width 21 height 21
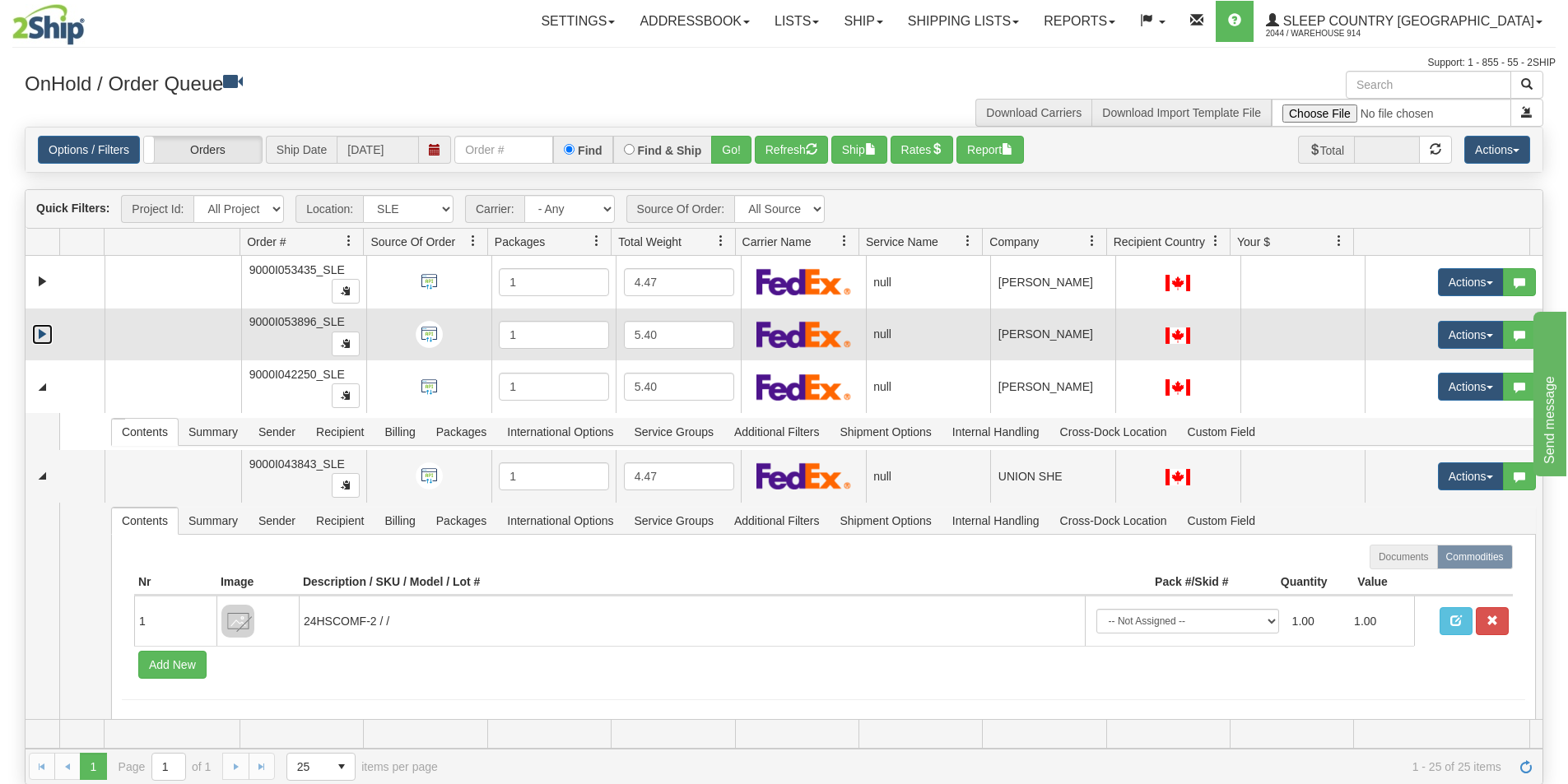
click at [45, 330] on link "Expand" at bounding box center [42, 334] width 21 height 21
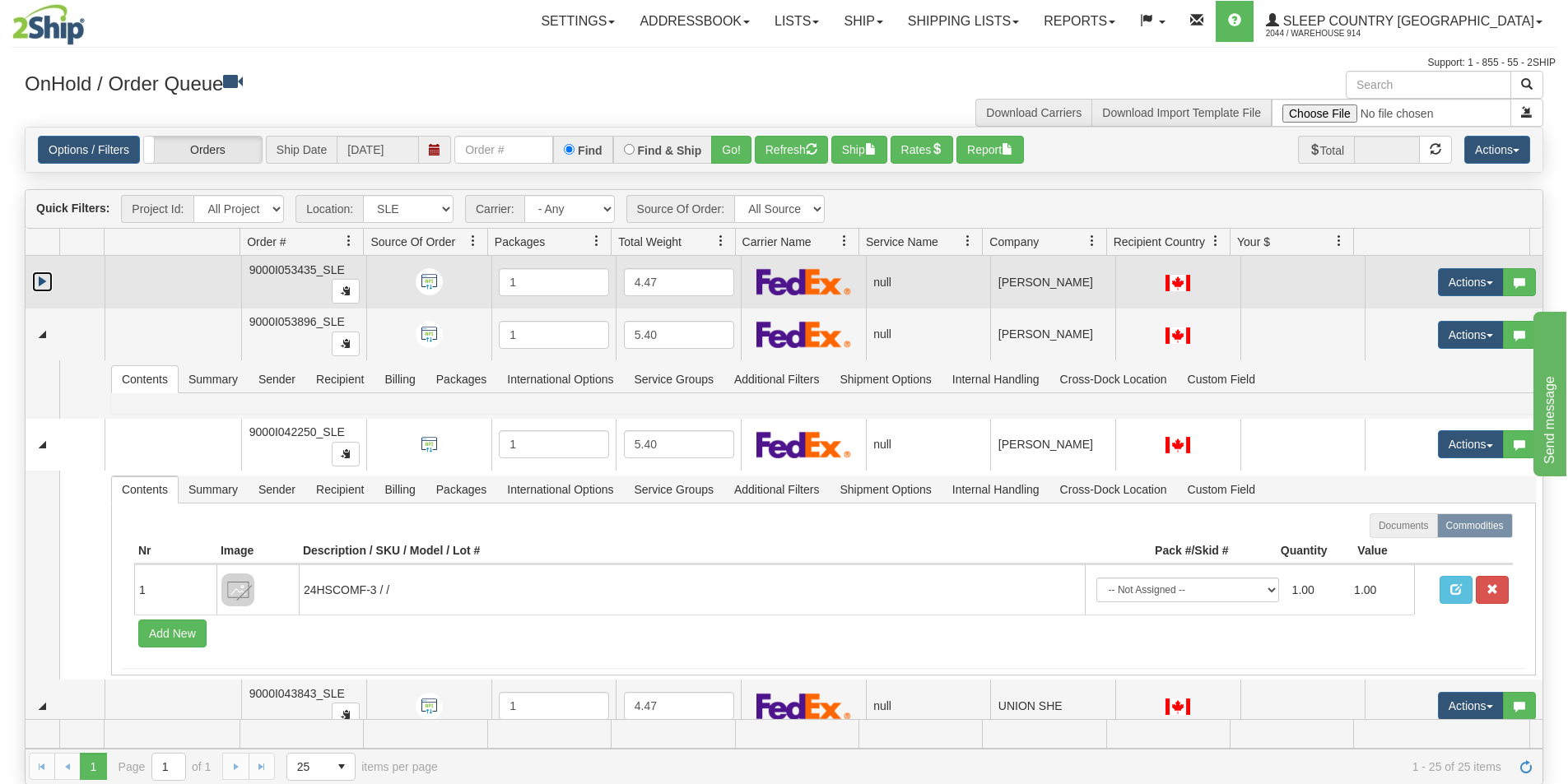
click at [42, 285] on link "Expand" at bounding box center [42, 282] width 21 height 21
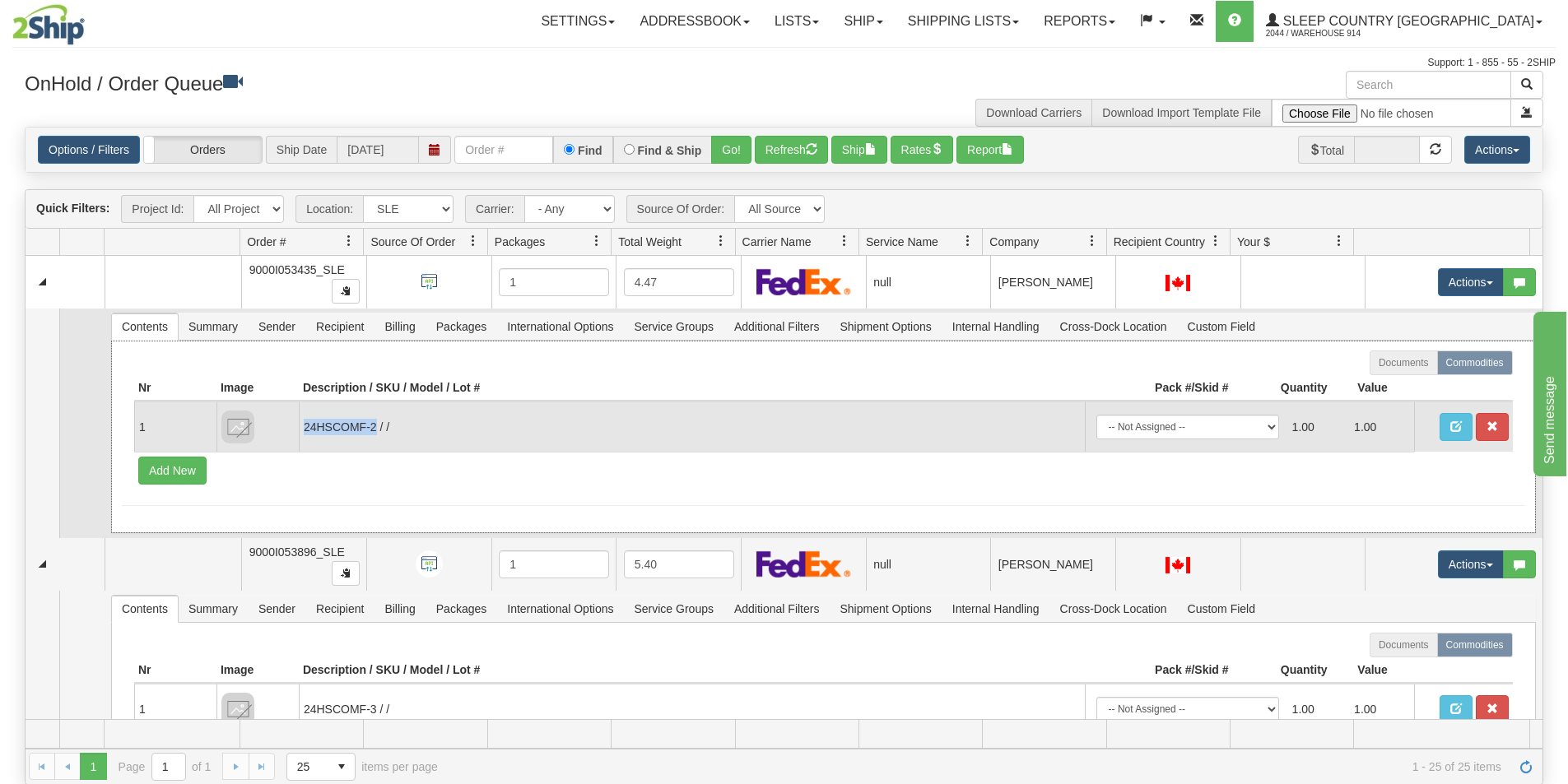
drag, startPoint x: 374, startPoint y: 428, endPoint x: 304, endPoint y: 430, distance: 70.0
click at [304, 430] on td "24HSCOMF-2 / /" at bounding box center [692, 426] width 786 height 50
copy td "24HSCOMF-2"
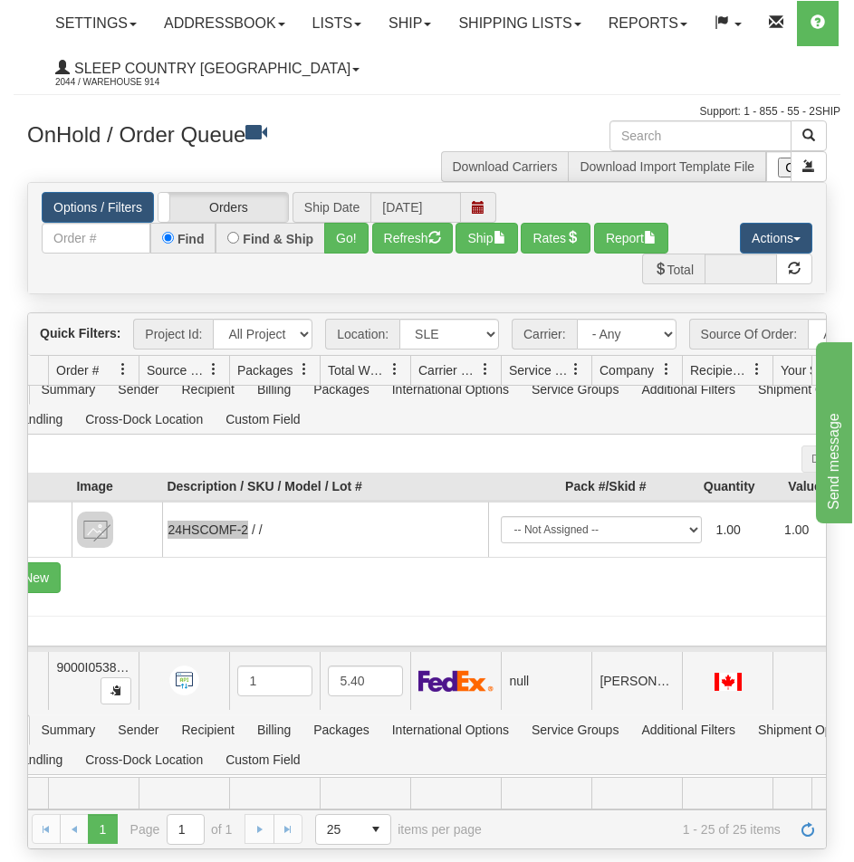
scroll to position [362, 137]
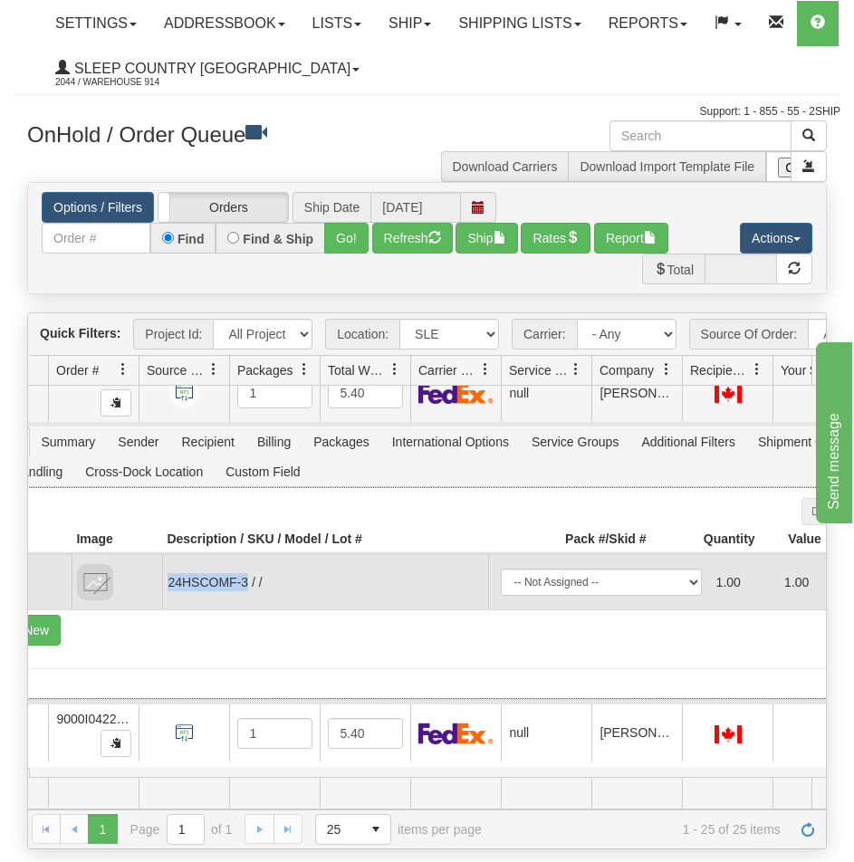
drag, startPoint x: 247, startPoint y: 594, endPoint x: 170, endPoint y: 604, distance: 77.6
click at [170, 604] on td "24HSCOMF-3 / /" at bounding box center [324, 581] width 325 height 55
copy td "24HSCOMF-3"
click at [399, 598] on td "24HSCOMF-3 / /" at bounding box center [324, 581] width 325 height 55
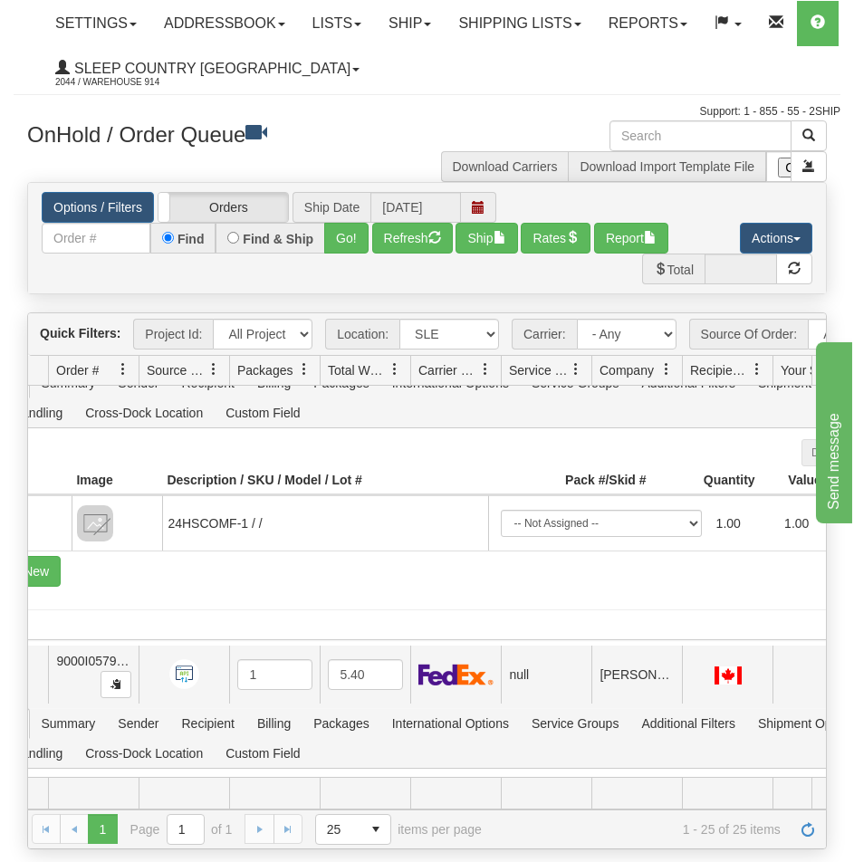
scroll to position [1449, 137]
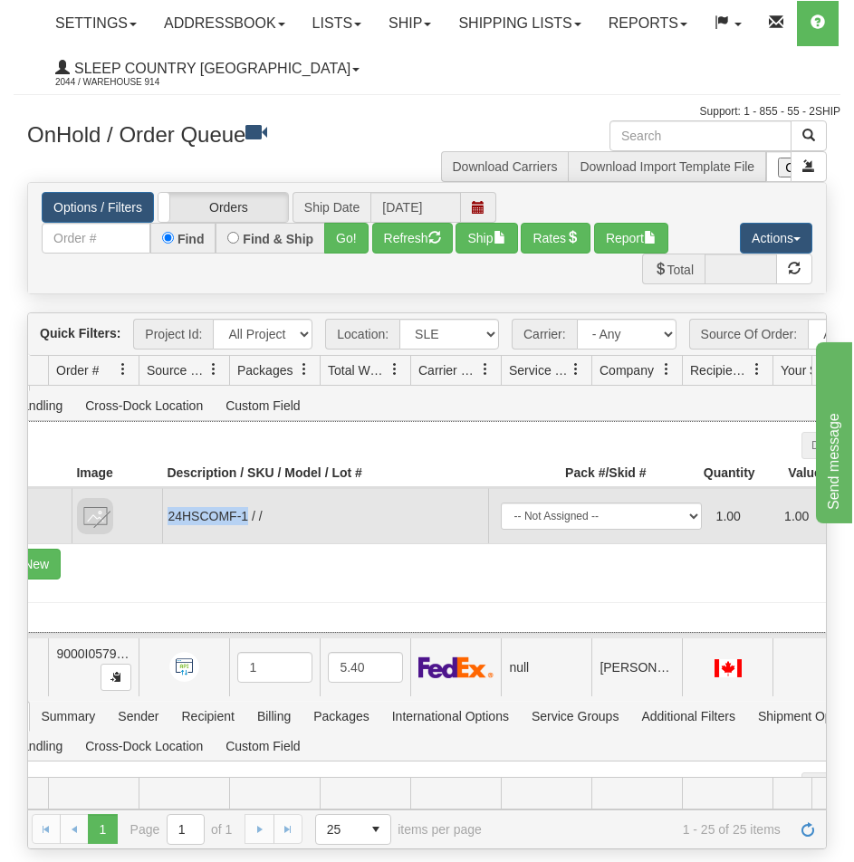
drag, startPoint x: 248, startPoint y: 528, endPoint x: 167, endPoint y: 533, distance: 81.6
click at [168, 533] on td "24HSCOMF-1 / /" at bounding box center [324, 515] width 325 height 55
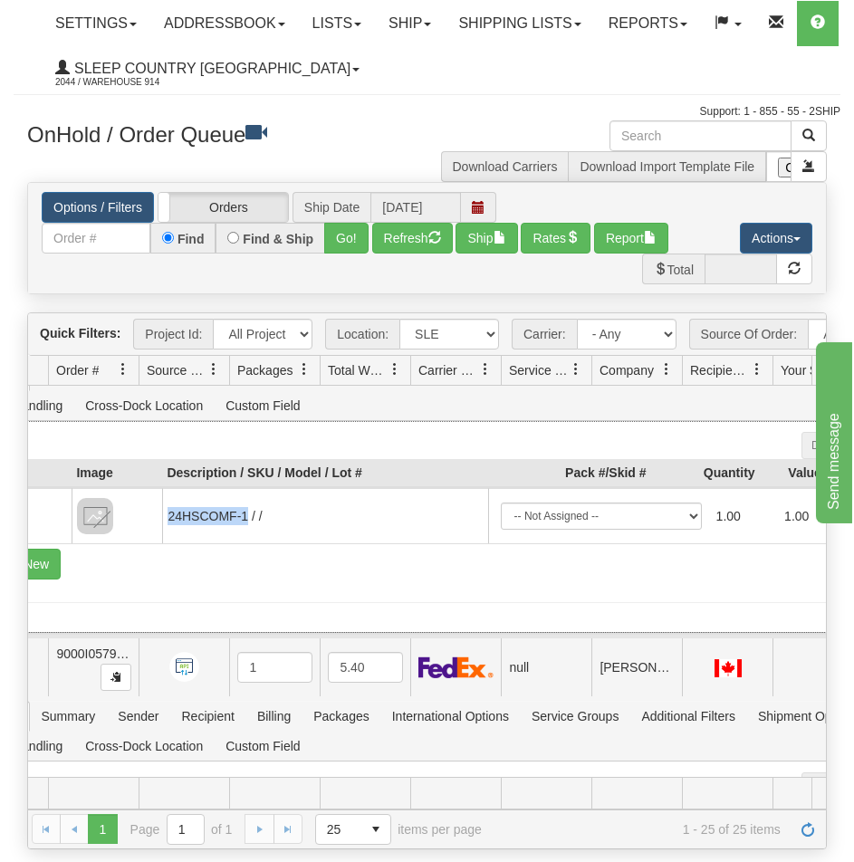
copy td "24HSCOMF-1"
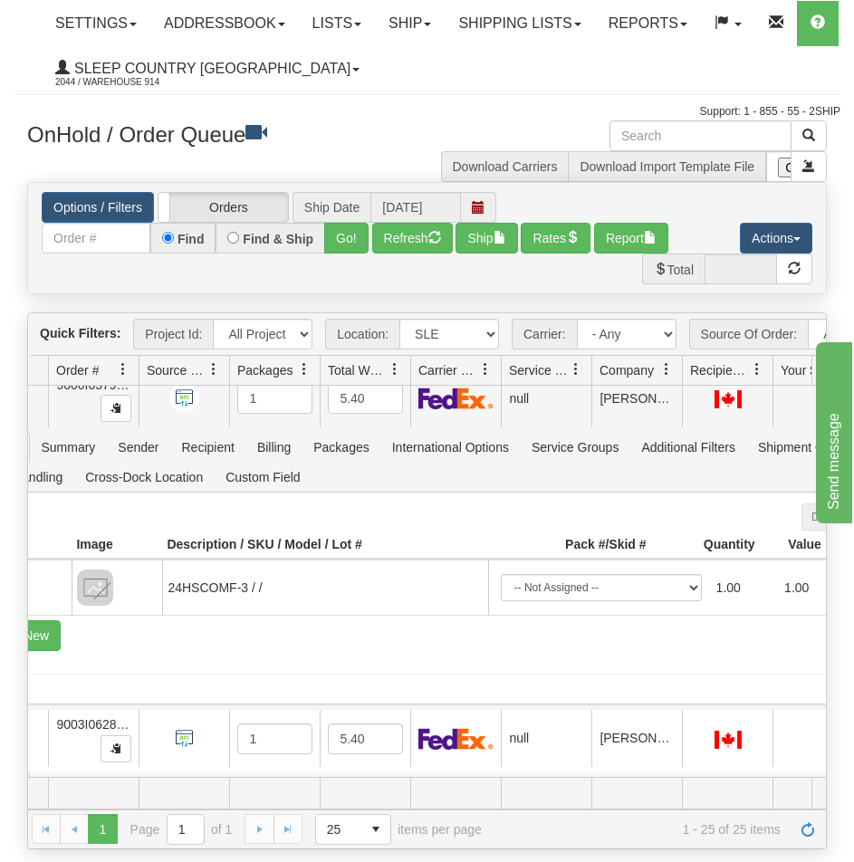
scroll to position [1721, 137]
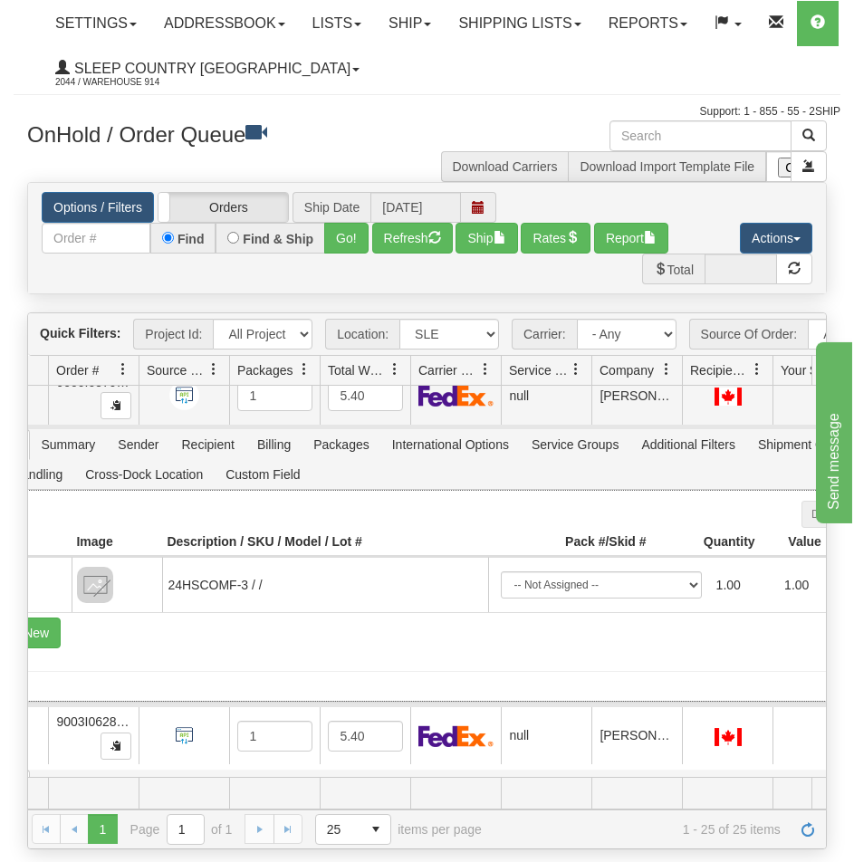
click at [419, 528] on div at bounding box center [469, 514] width 977 height 27
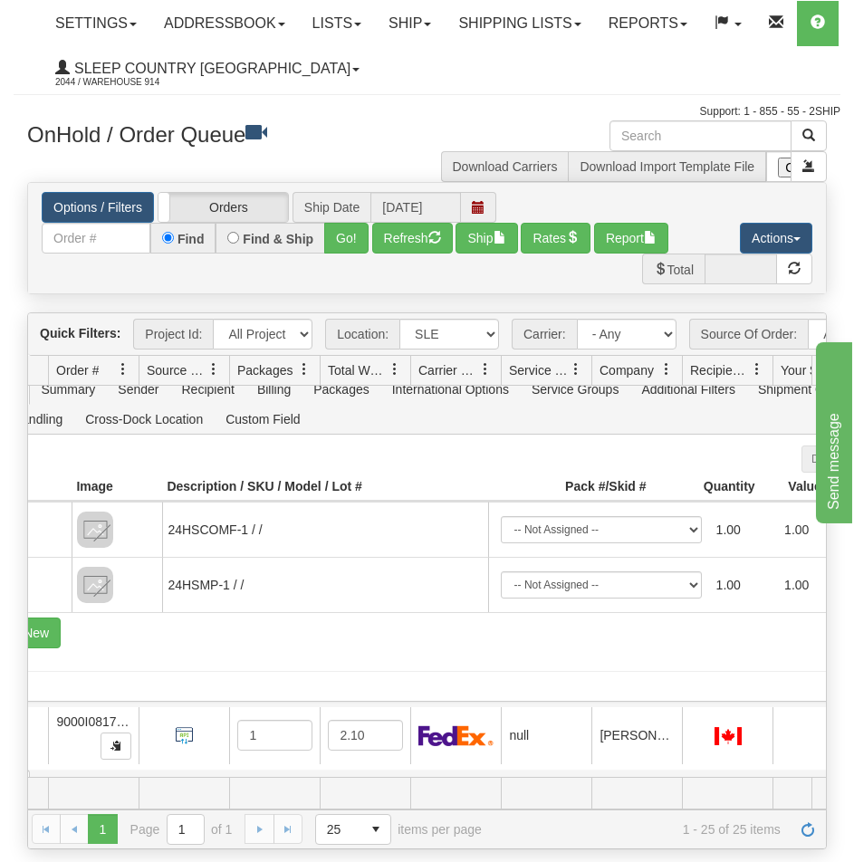
scroll to position [3818, 137]
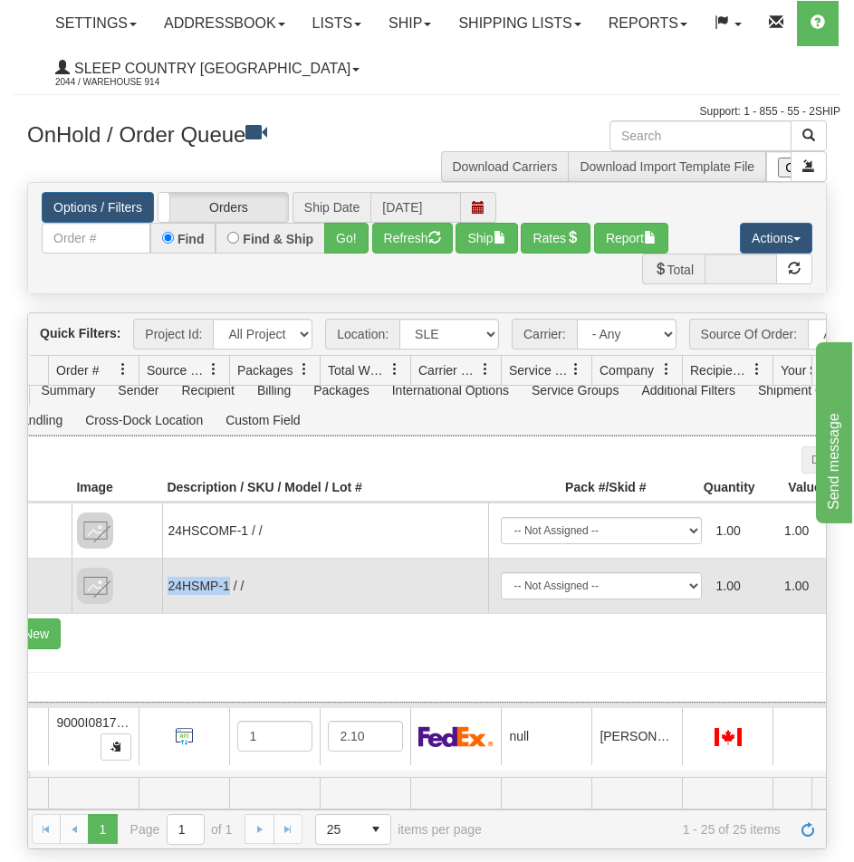
drag, startPoint x: 227, startPoint y: 597, endPoint x: 166, endPoint y: 605, distance: 62.1
click at [166, 605] on td "24HSMP-1 / /" at bounding box center [324, 585] width 325 height 55
copy td "24HSMP-1"
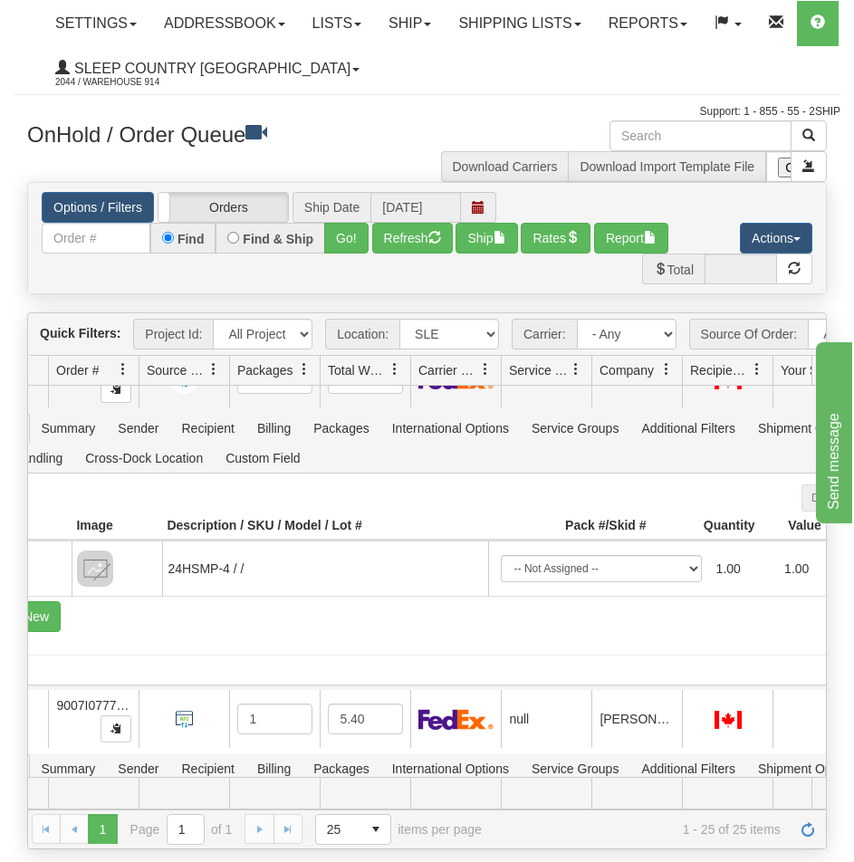
scroll to position [2459, 137]
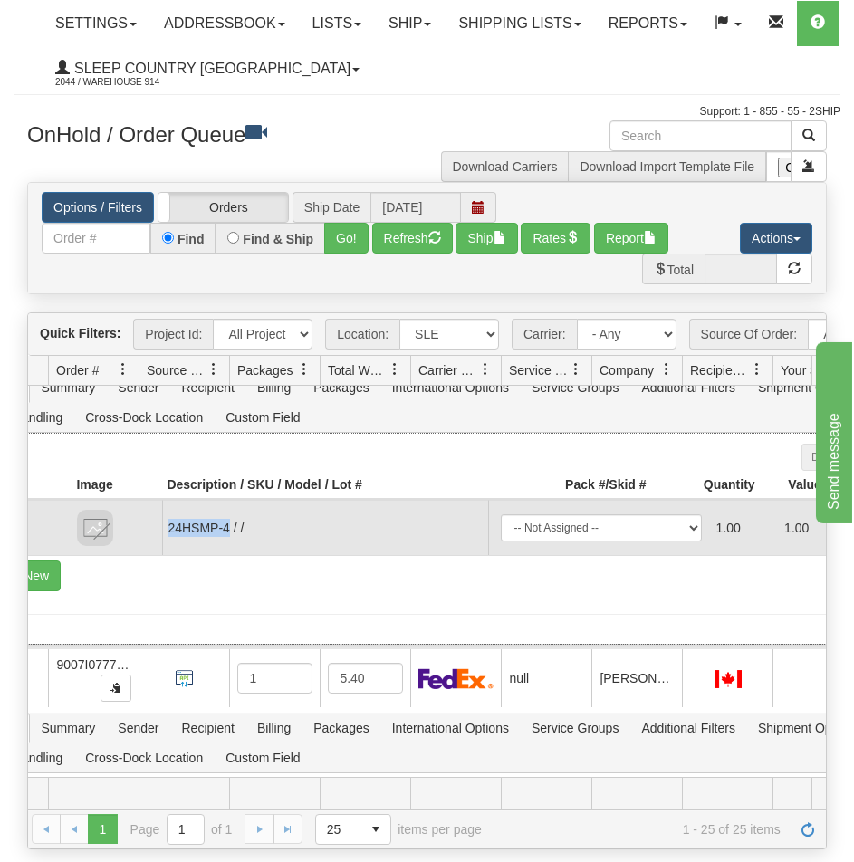
drag, startPoint x: 230, startPoint y: 545, endPoint x: 169, endPoint y: 544, distance: 60.7
click at [169, 544] on td "24HSMP-4 / /" at bounding box center [324, 527] width 325 height 55
copy td "24HSMP-4"
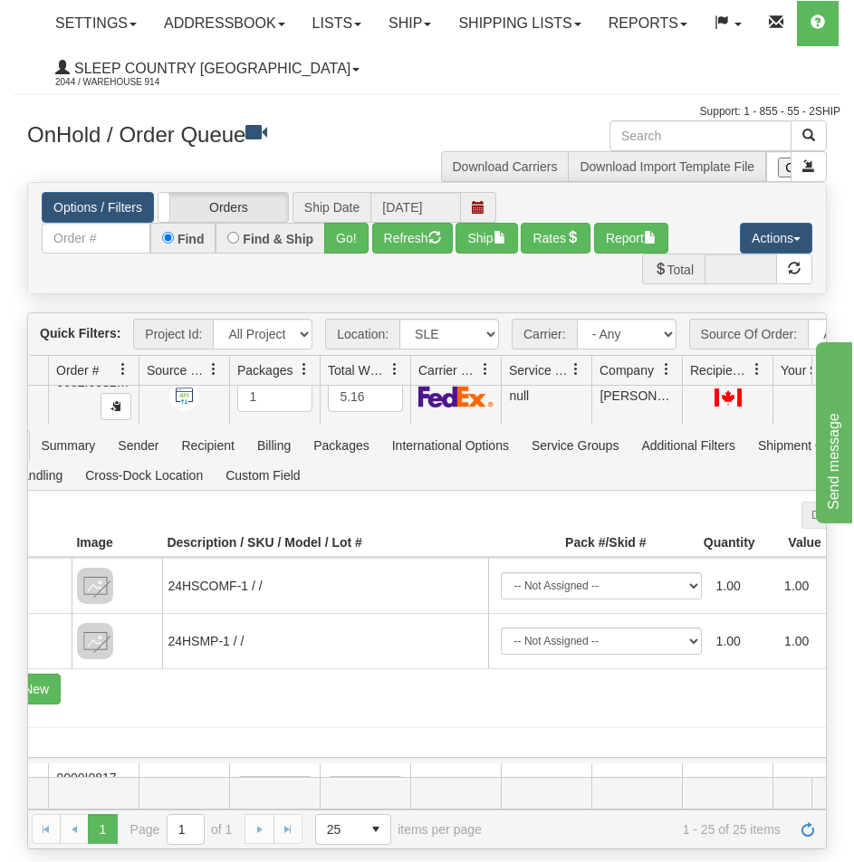
scroll to position [3804, 137]
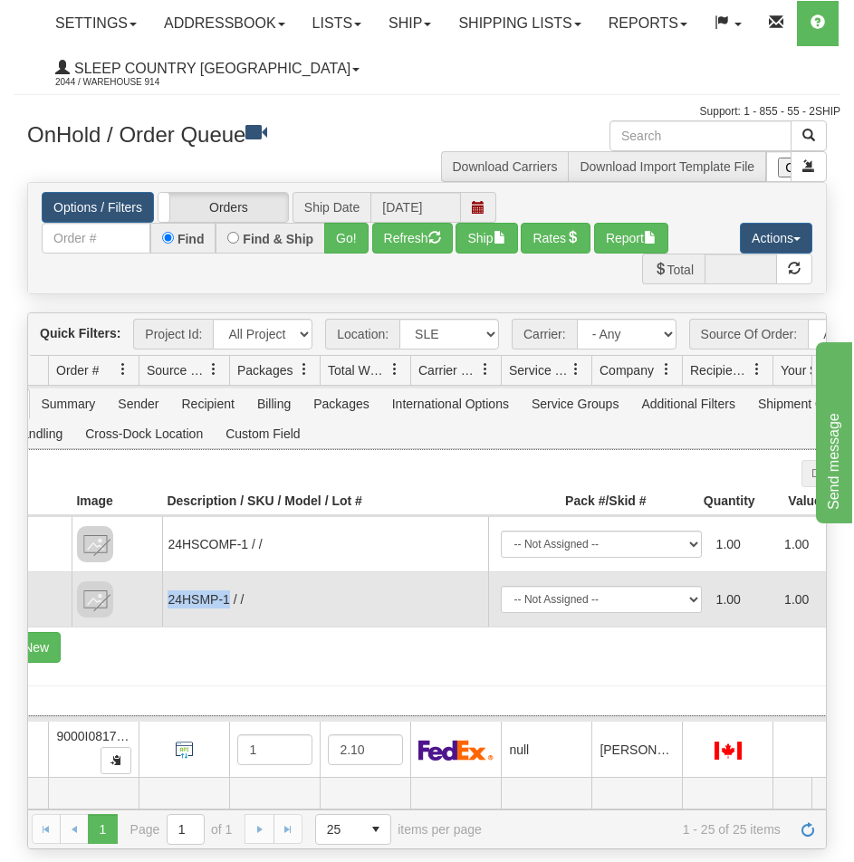
drag, startPoint x: 227, startPoint y: 615, endPoint x: 166, endPoint y: 620, distance: 61.8
click at [166, 620] on td "24HSMP-1 / /" at bounding box center [324, 599] width 325 height 55
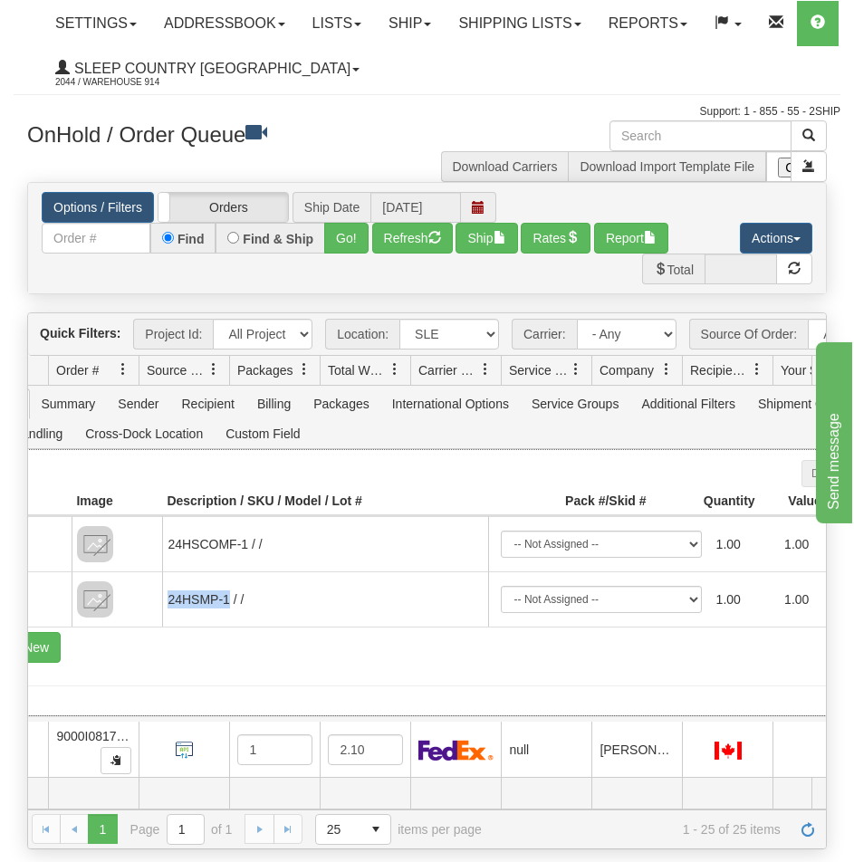
copy td "24HSMP-1"
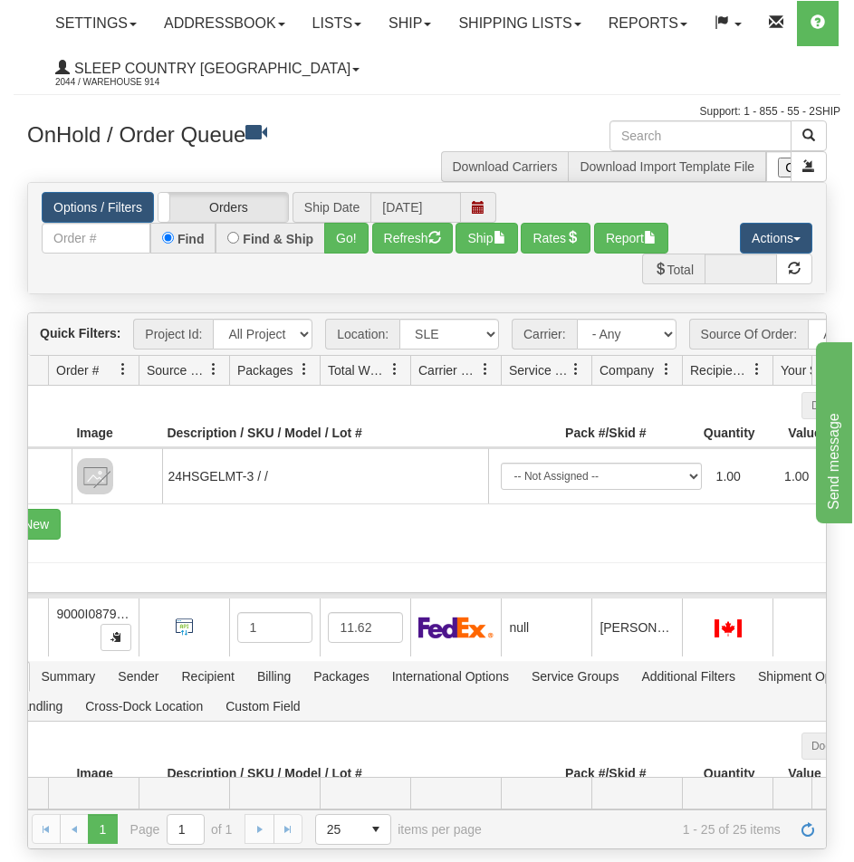
scroll to position [4619, 137]
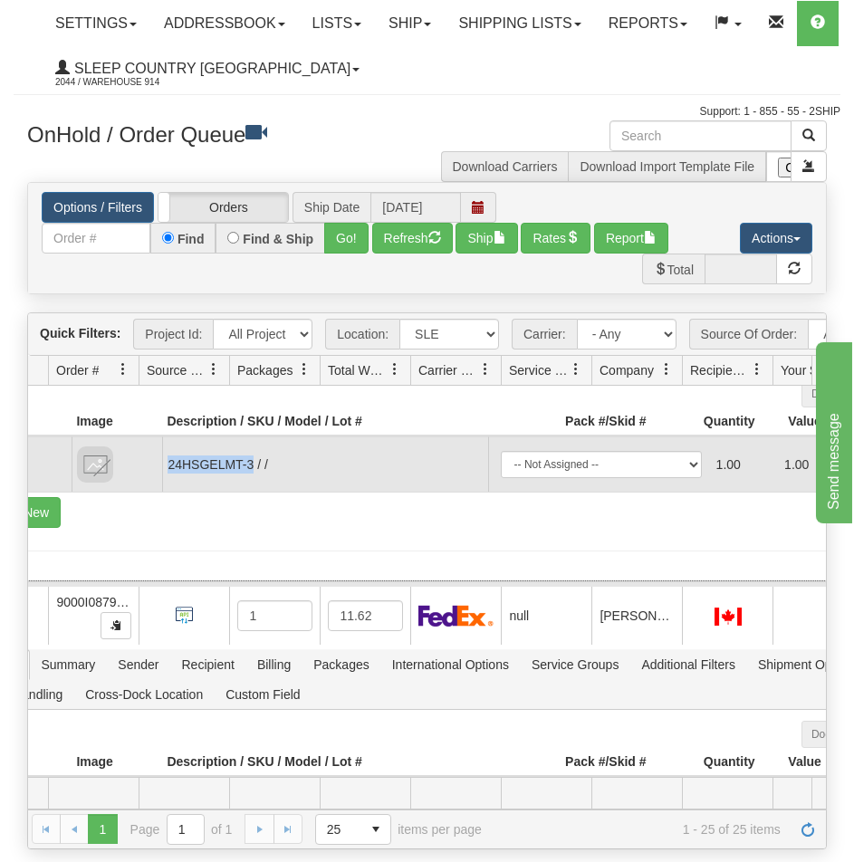
drag, startPoint x: 254, startPoint y: 475, endPoint x: 167, endPoint y: 483, distance: 87.3
click at [169, 483] on td "24HSGELMT-3 / /" at bounding box center [324, 464] width 325 height 55
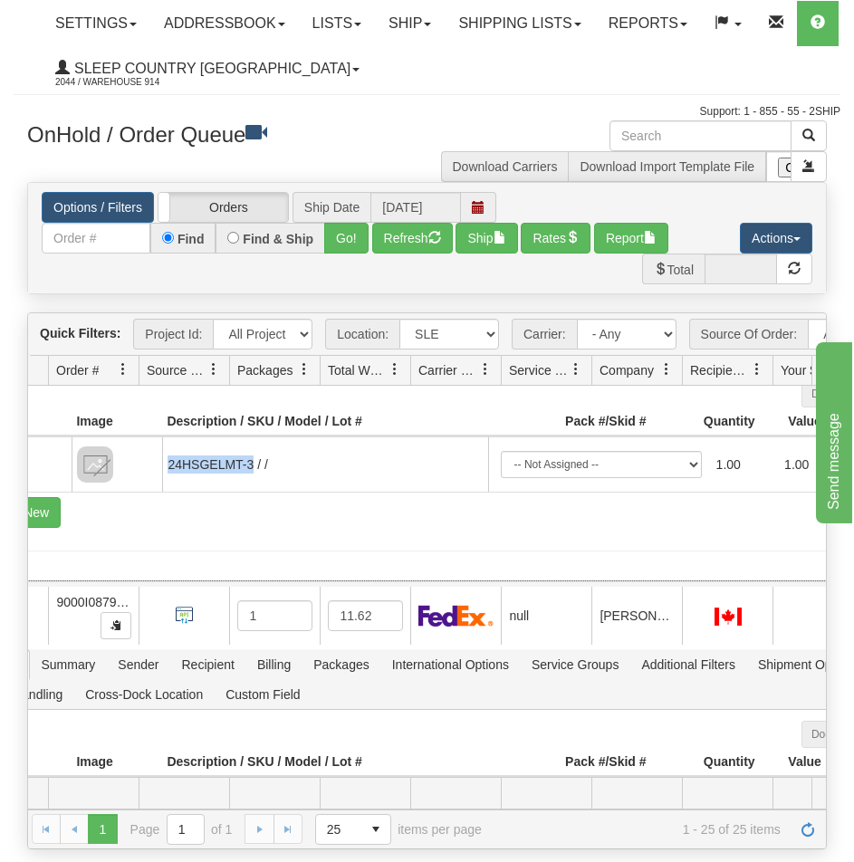
copy td "24HSGELMT-3"
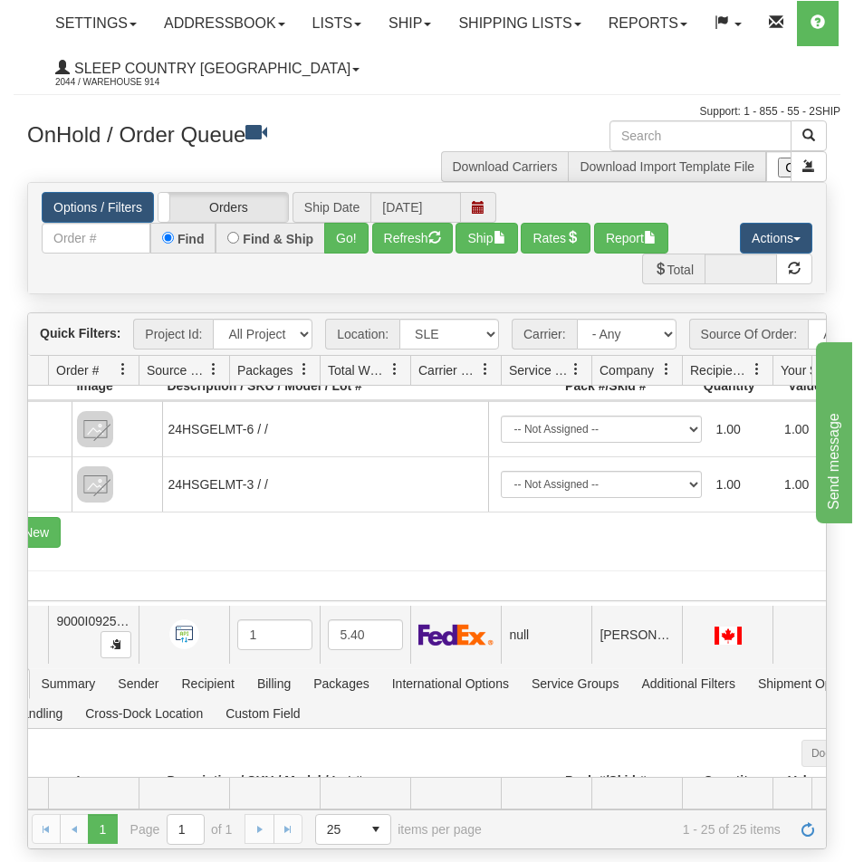
scroll to position [7699, 137]
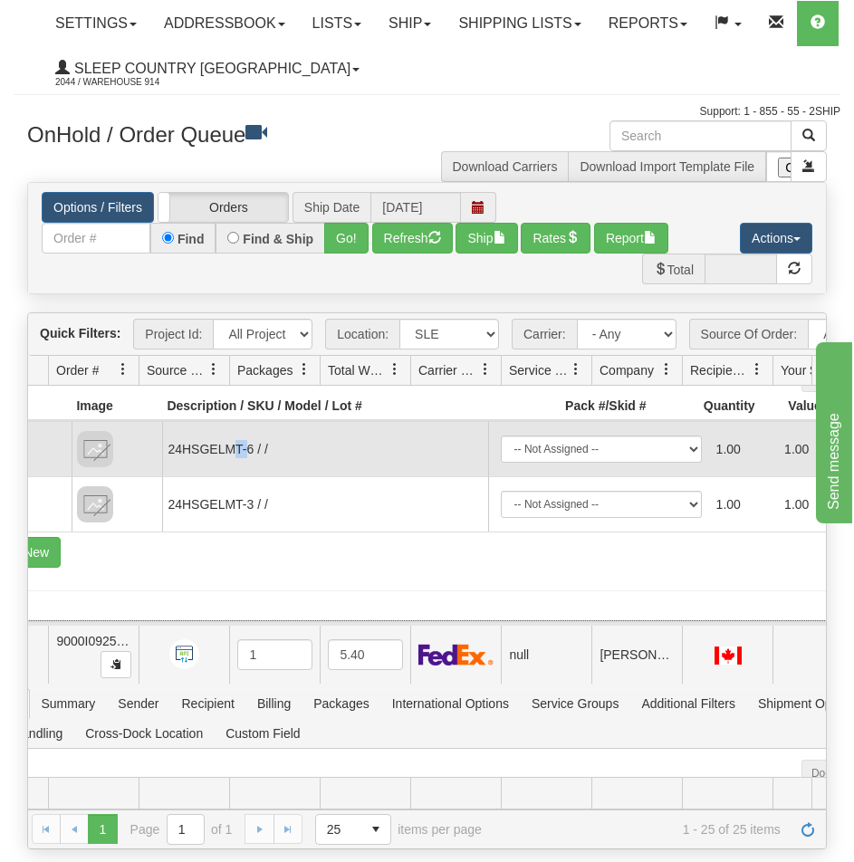
drag, startPoint x: 249, startPoint y: 462, endPoint x: 234, endPoint y: 462, distance: 15.4
click at [234, 462] on td "24HSGELMT-6 / /" at bounding box center [324, 448] width 325 height 55
click at [253, 460] on td "24HSGELMT-6 / /" at bounding box center [324, 448] width 325 height 55
drag, startPoint x: 253, startPoint y: 460, endPoint x: 169, endPoint y: 467, distance: 83.6
click at [169, 467] on td "24HSGELMT-6 / /" at bounding box center [324, 448] width 325 height 55
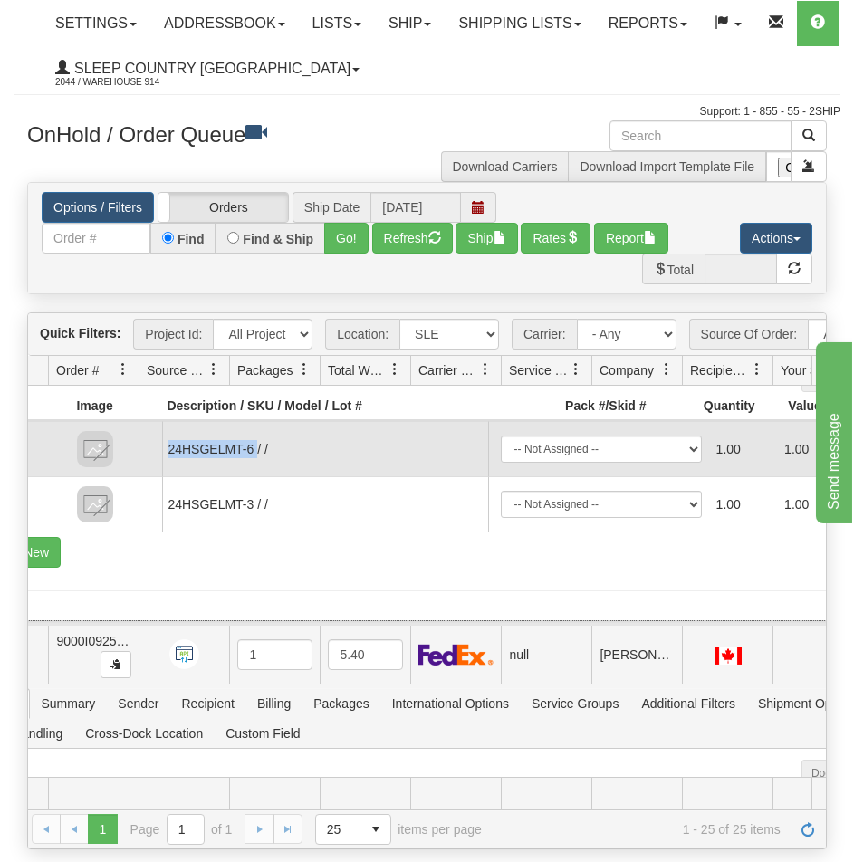
copy td "24HSGELMT-6"
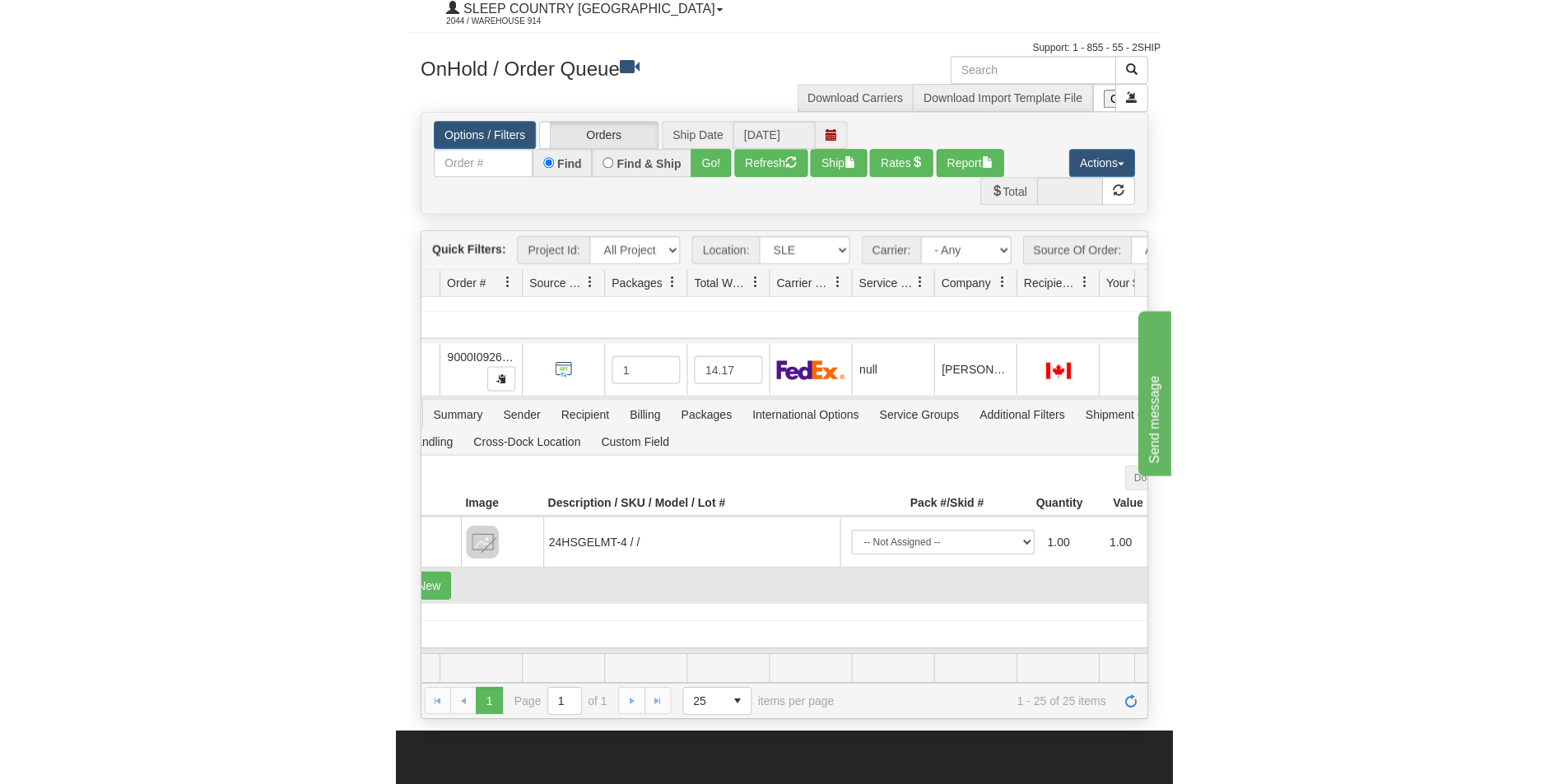
scroll to position [83, 0]
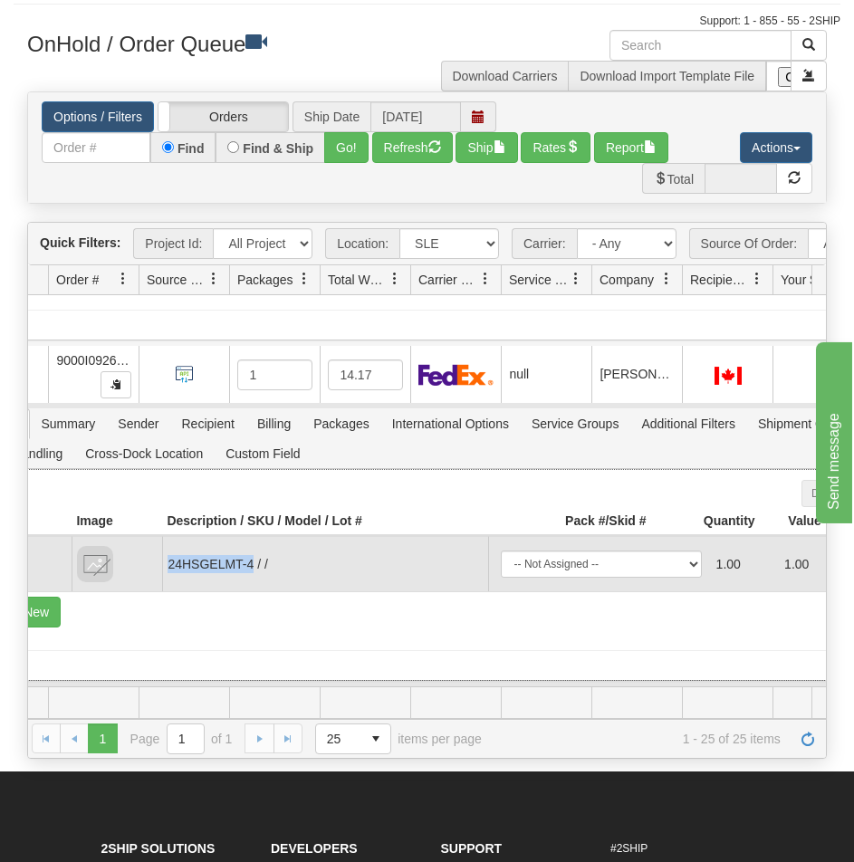
drag, startPoint x: 255, startPoint y: 570, endPoint x: 165, endPoint y: 569, distance: 89.7
click at [165, 569] on td "24HSGELMT-4 / /" at bounding box center [324, 563] width 325 height 55
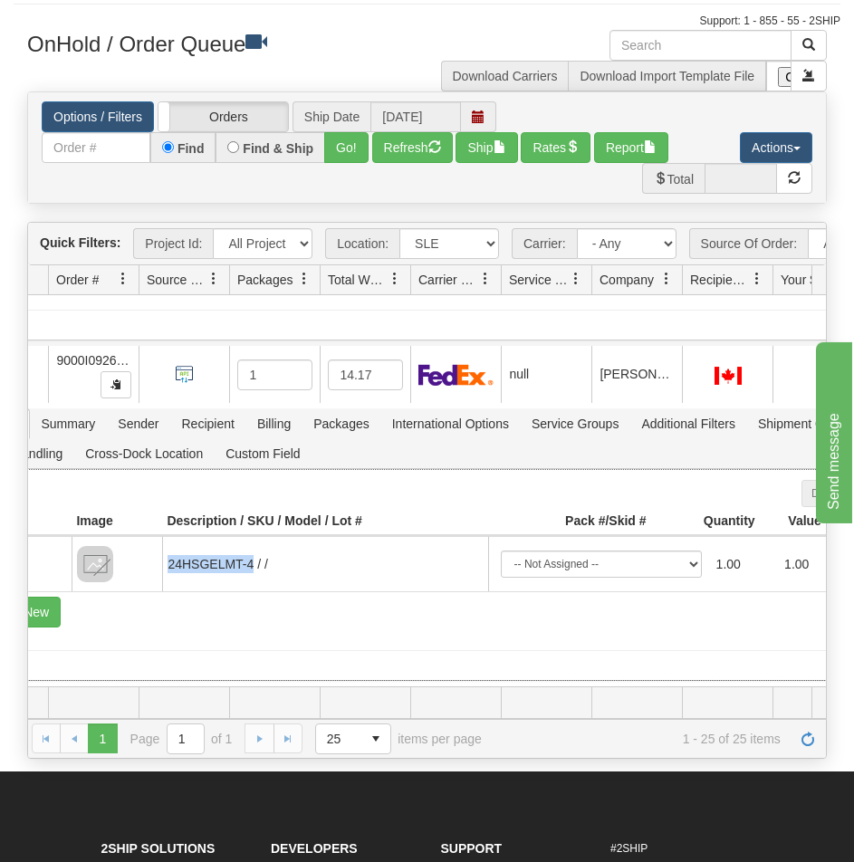
copy td "24HSGELMT-4"
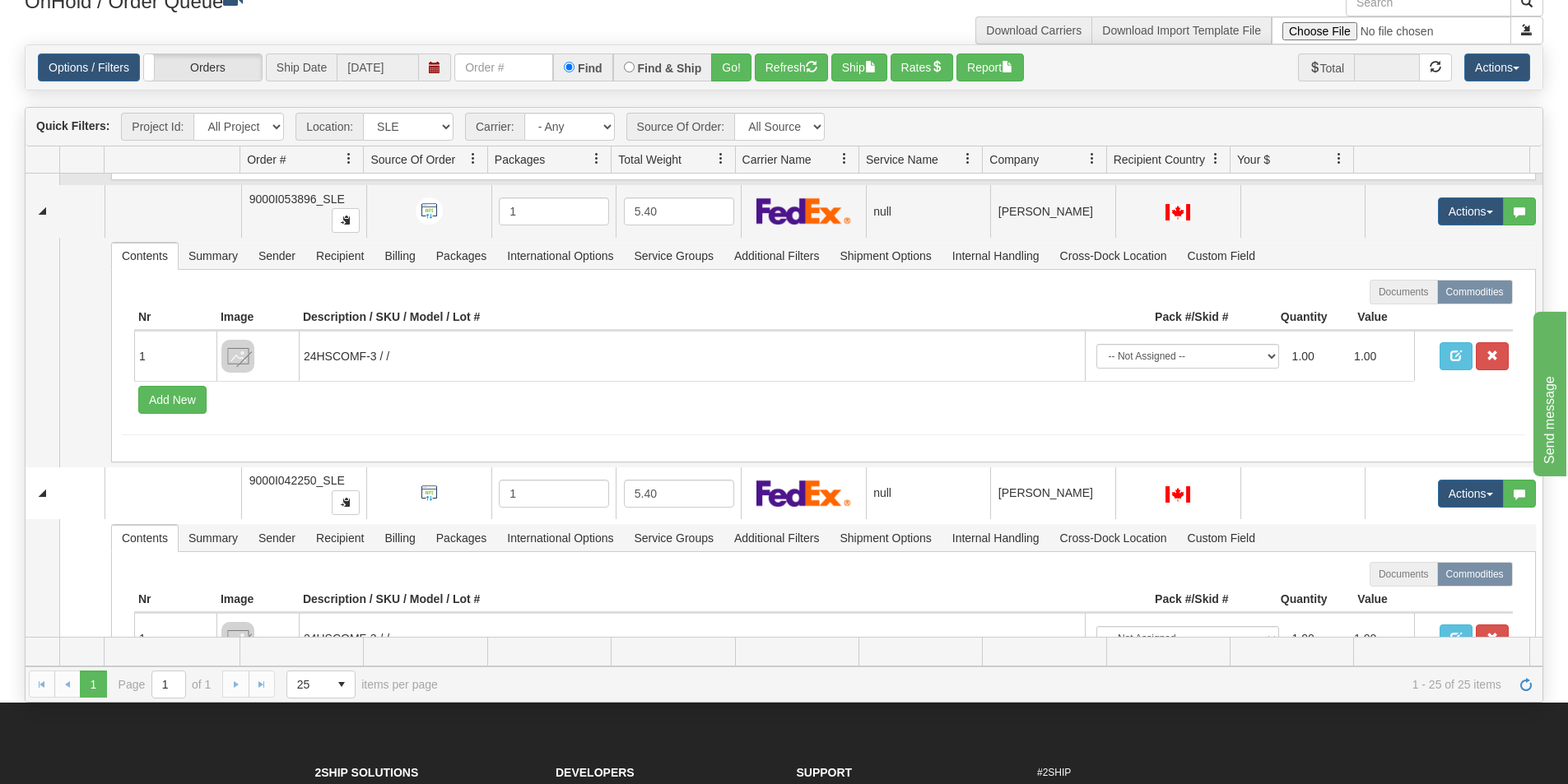
scroll to position [0, 0]
